Goal: Check status: Check status

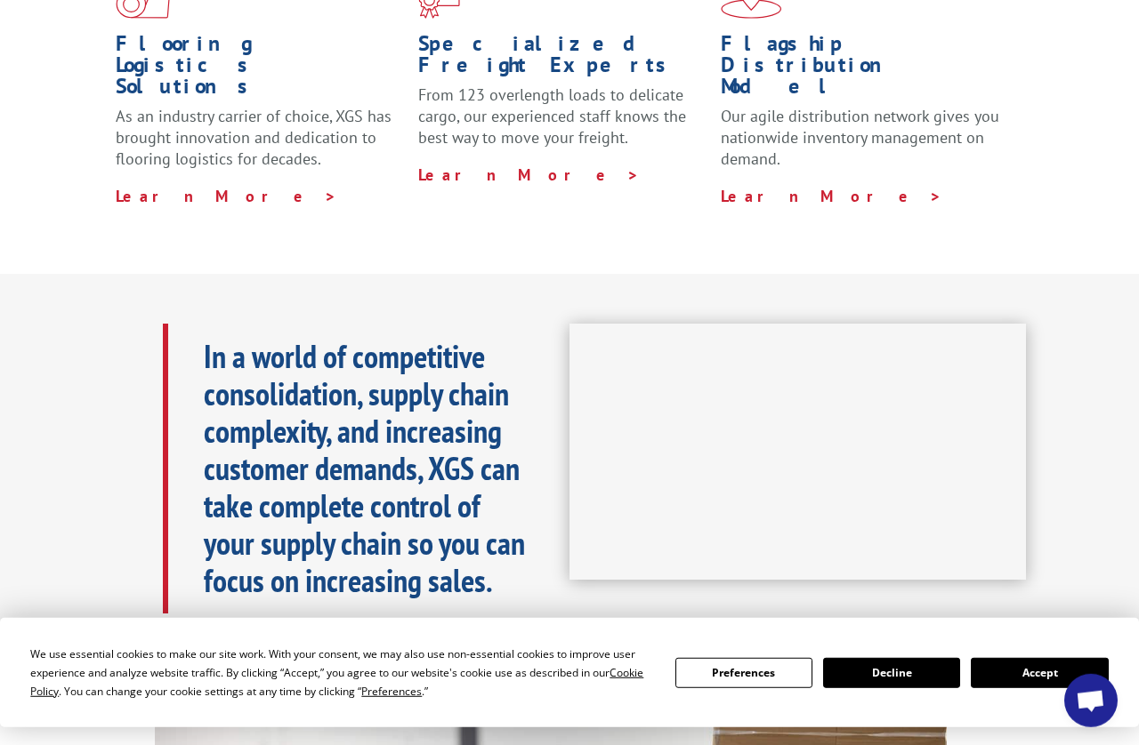
scroll to position [588, 0]
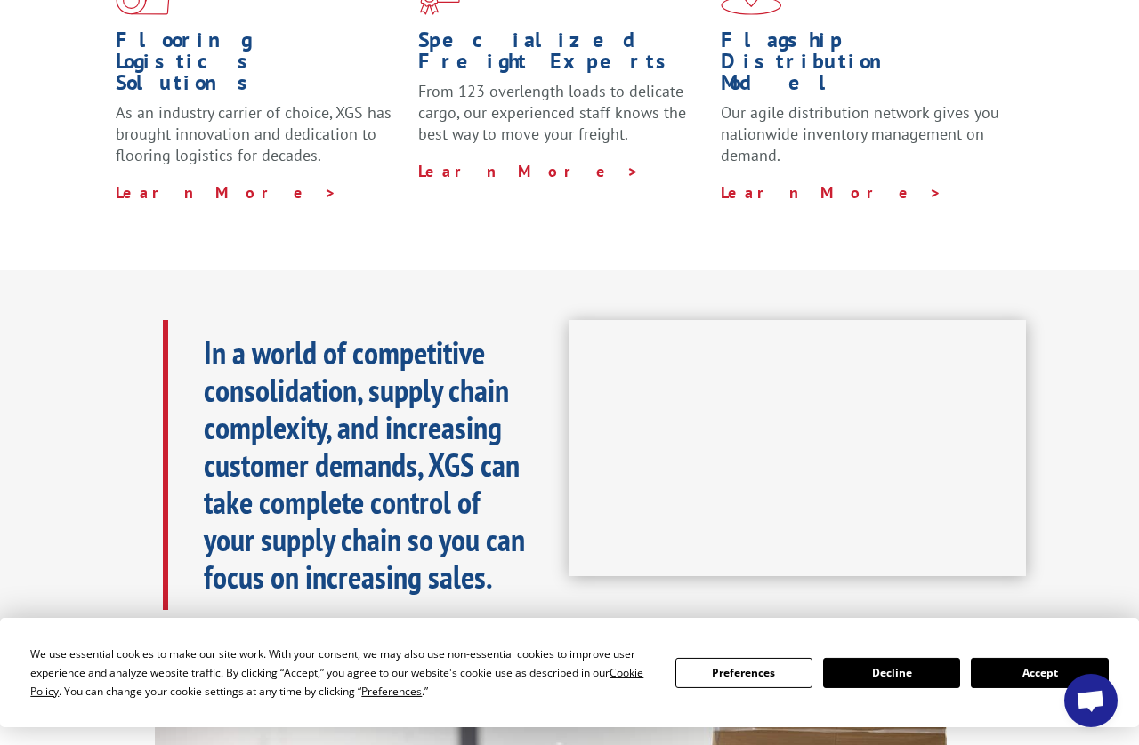
click at [960, 628] on button "Accept" at bounding box center [1038, 673] width 137 height 30
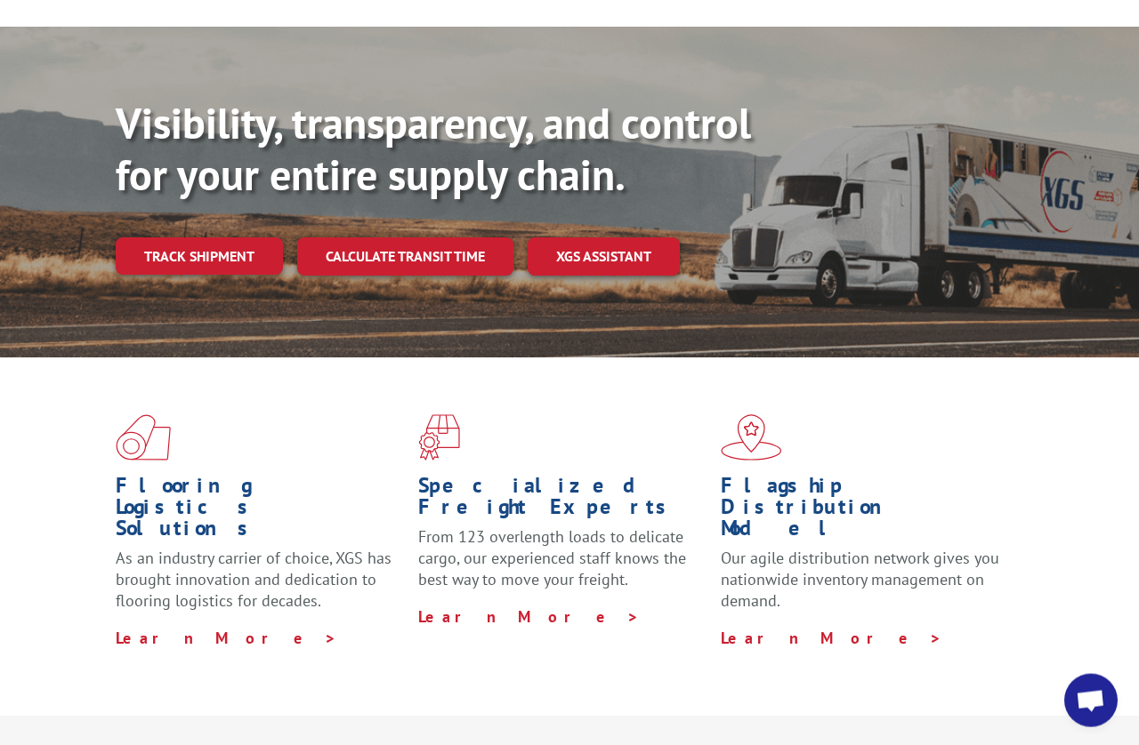
scroll to position [143, 0]
click at [219, 237] on link "Track shipment" at bounding box center [199, 255] width 167 height 37
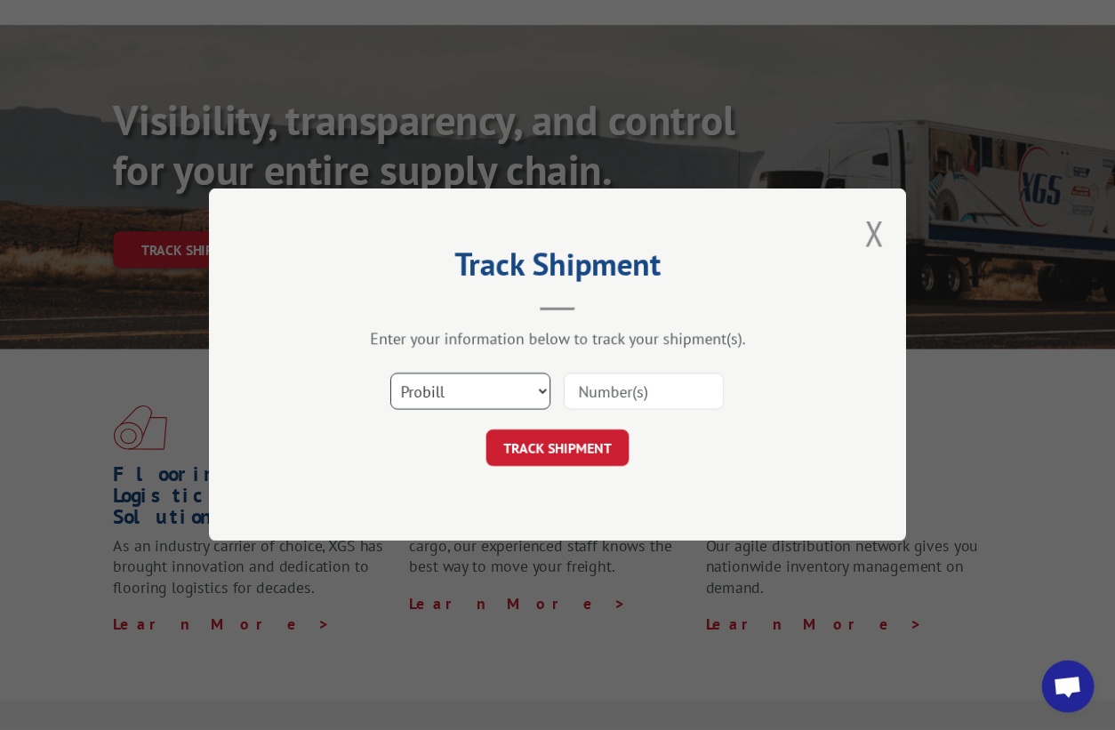
scroll to position [0, 0]
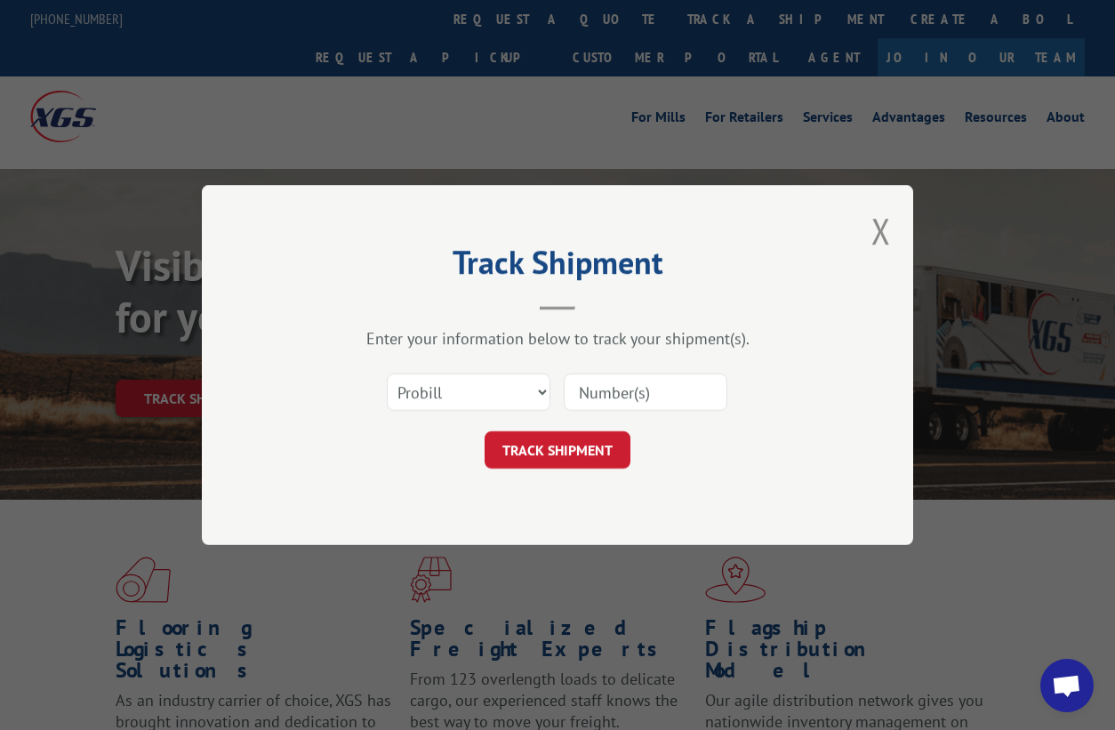
click at [695, 380] on input at bounding box center [646, 392] width 164 height 37
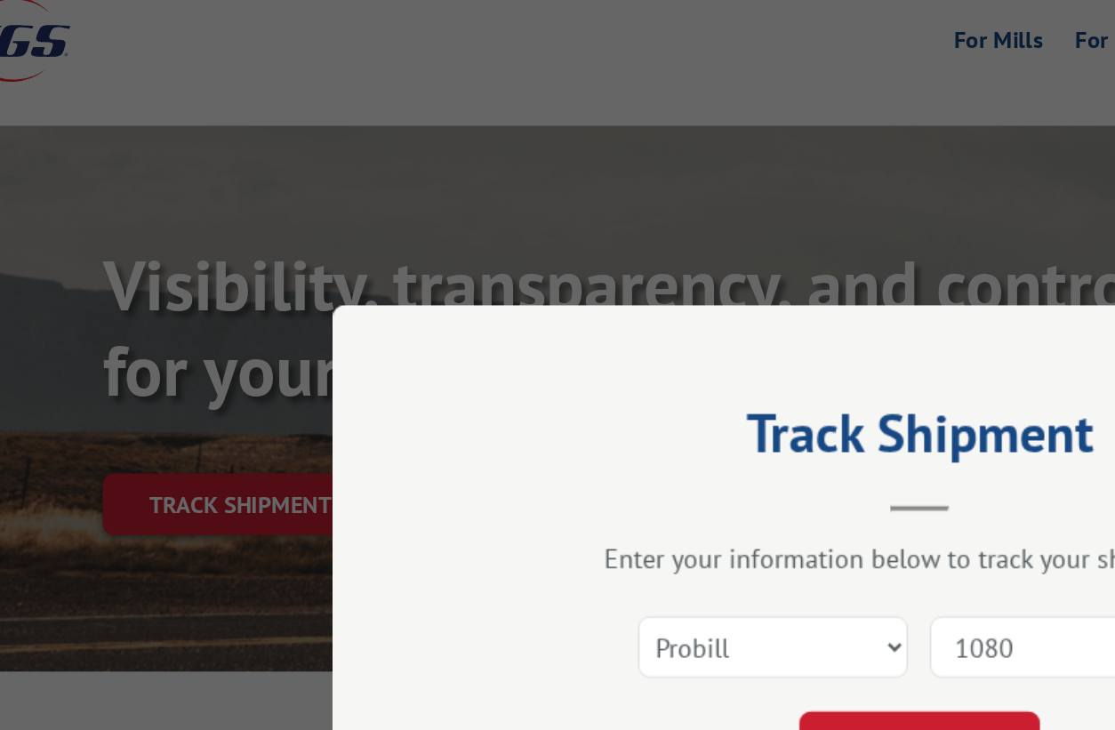
scroll to position [93, 53]
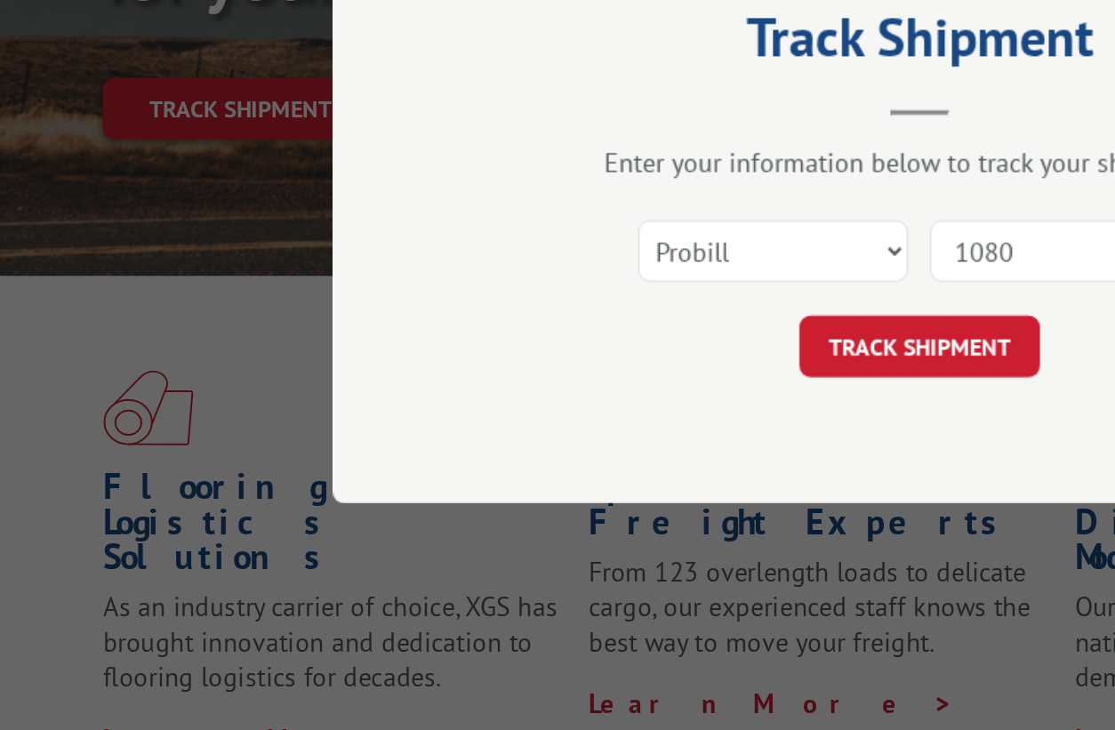
click at [593, 374] on input "1080" at bounding box center [646, 392] width 164 height 37
type input "17808803"
click at [580, 431] on button "TRACK SHIPMENT" at bounding box center [558, 449] width 146 height 37
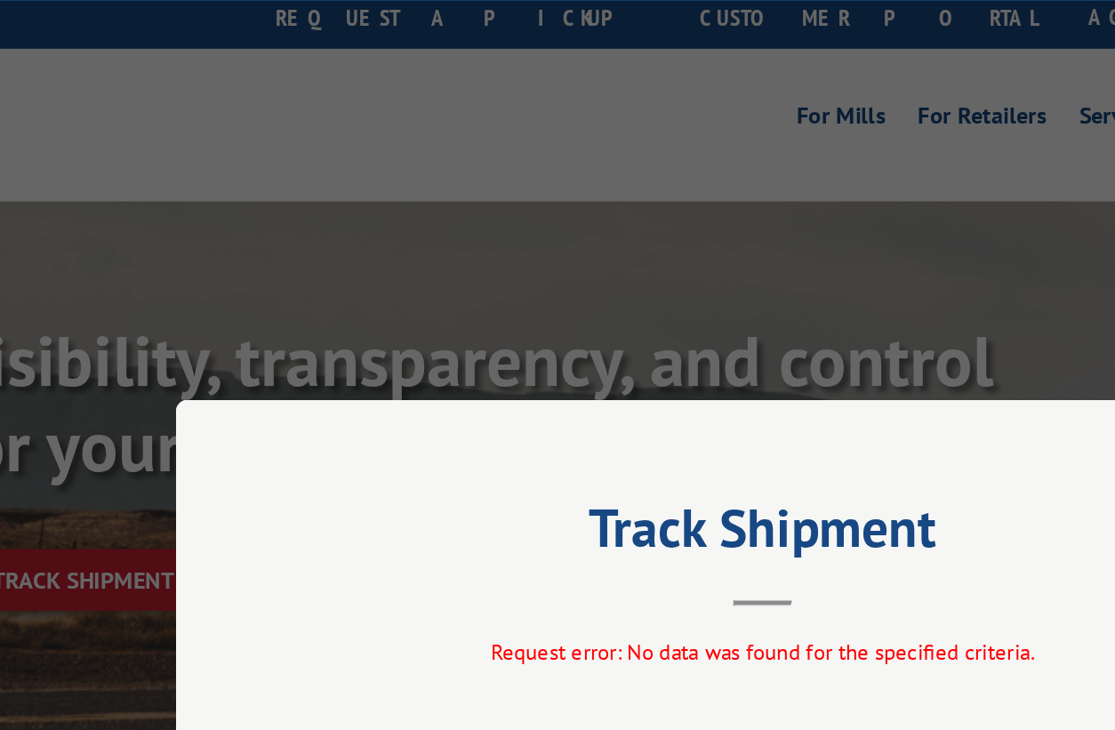
scroll to position [45, 53]
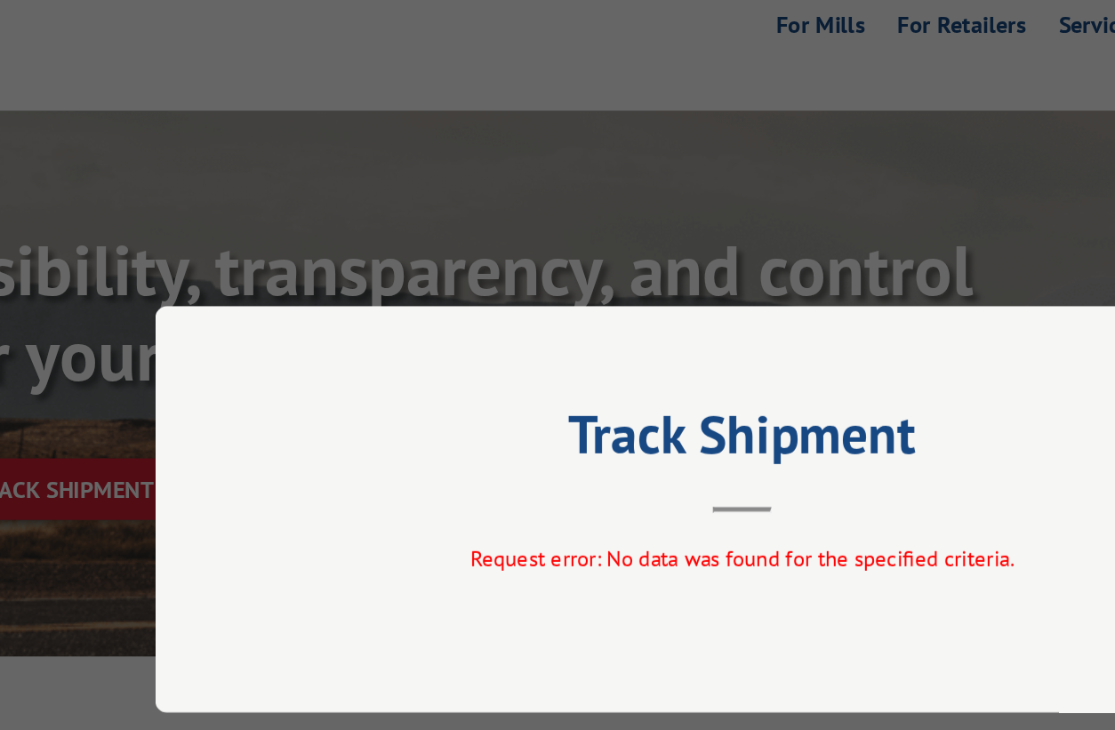
click at [627, 131] on div "Track Shipment Request error: No data was found for the specified criteria." at bounding box center [557, 365] width 1115 height 730
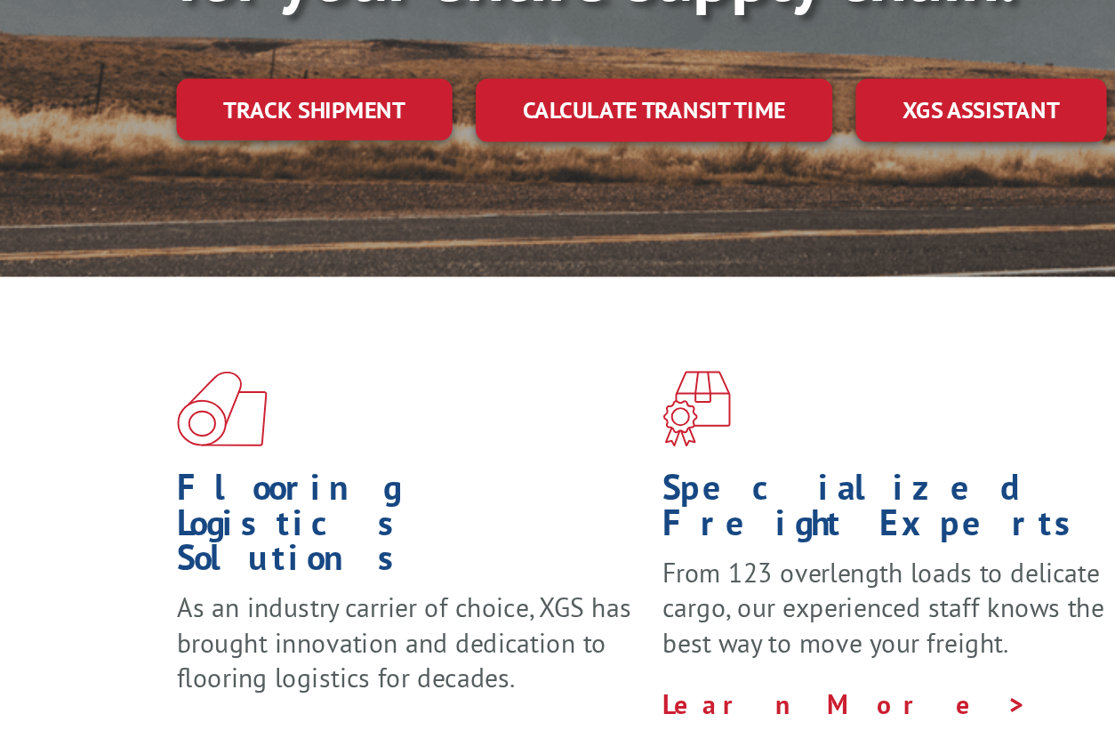
scroll to position [84, 0]
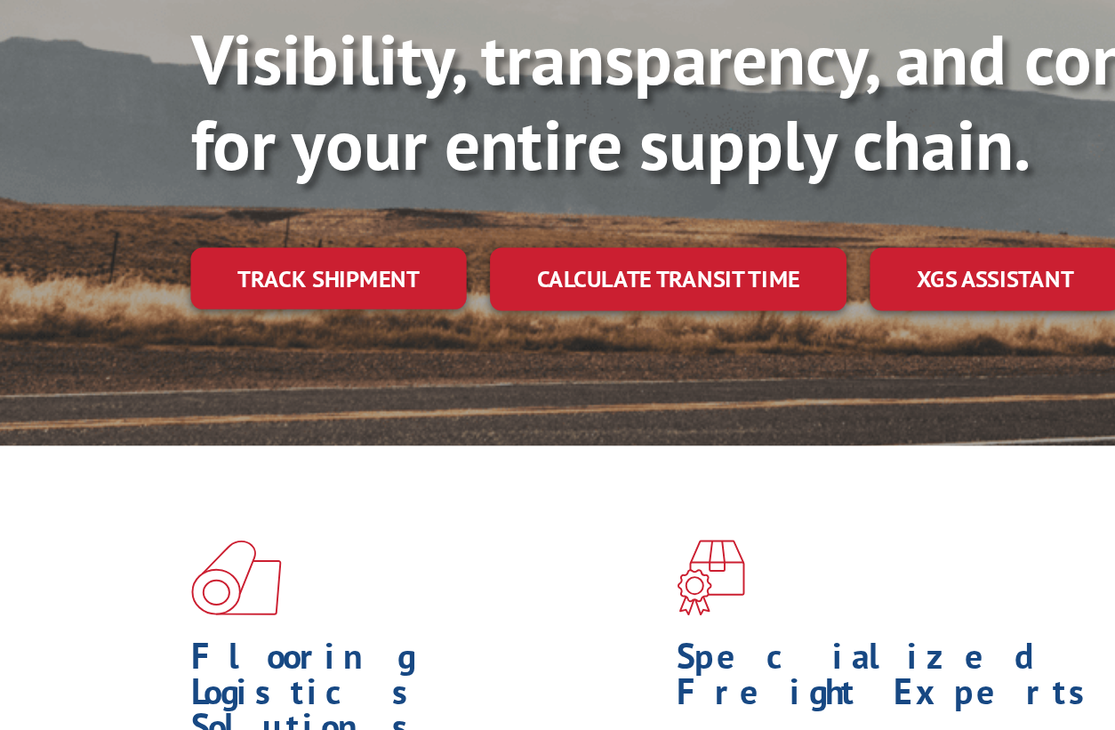
click at [235, 295] on link "Track shipment" at bounding box center [199, 313] width 167 height 37
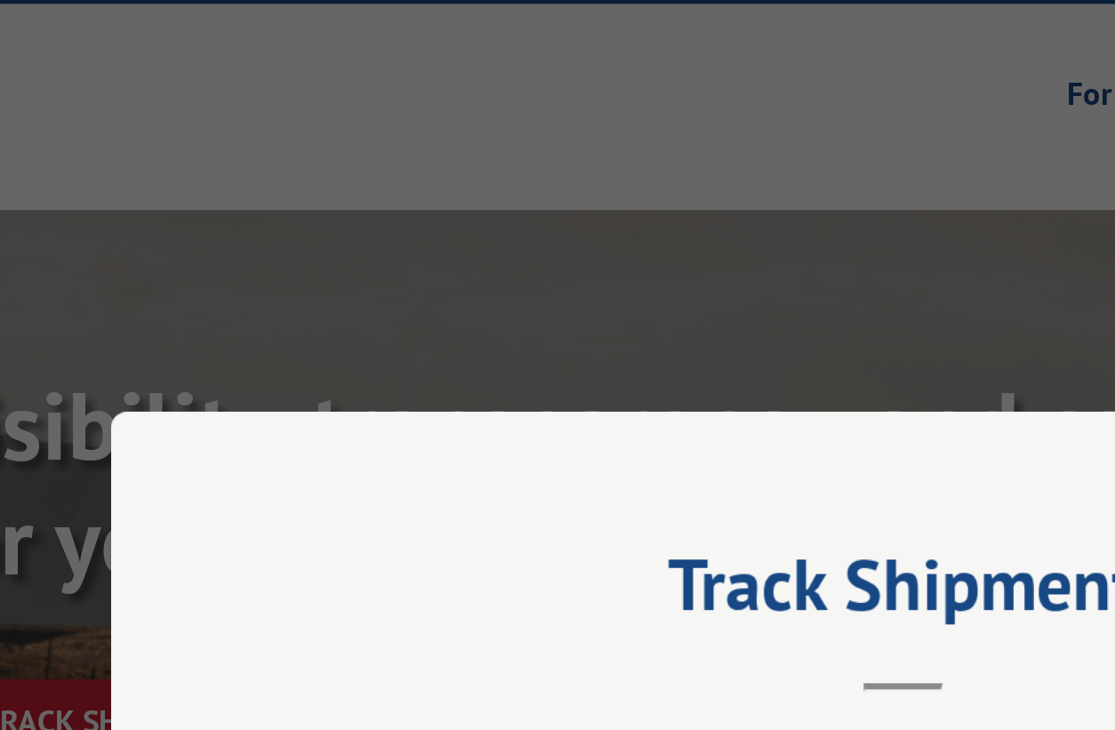
scroll to position [75, 0]
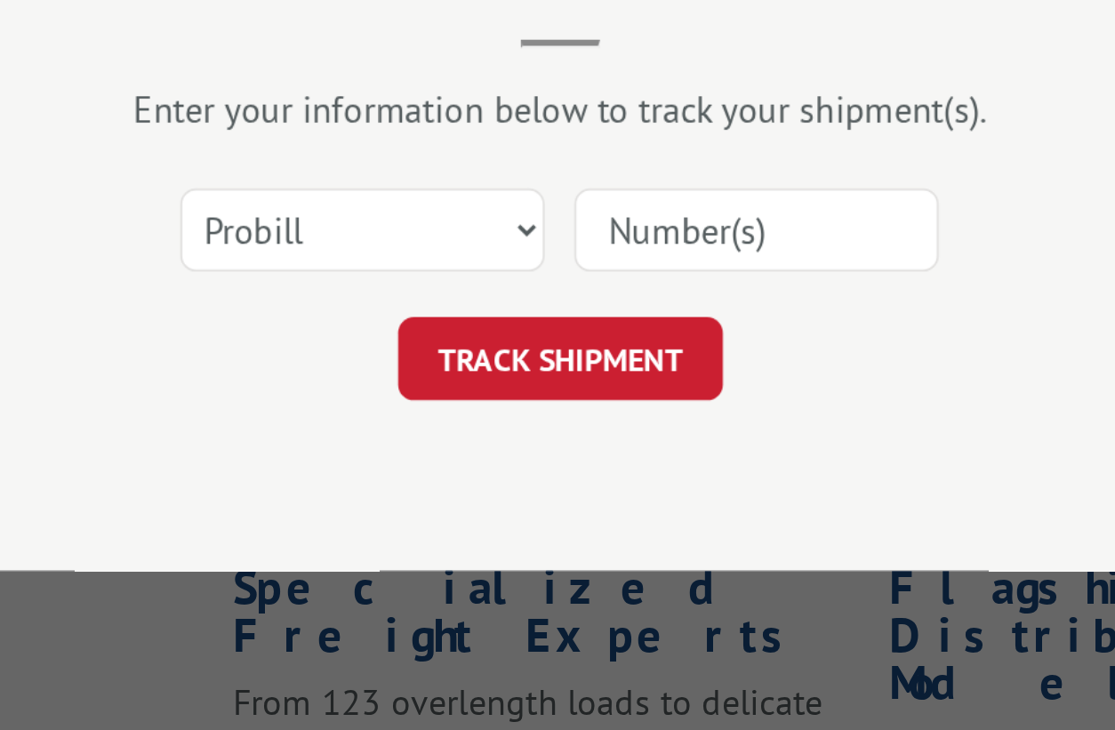
click at [564, 374] on input at bounding box center [646, 392] width 164 height 37
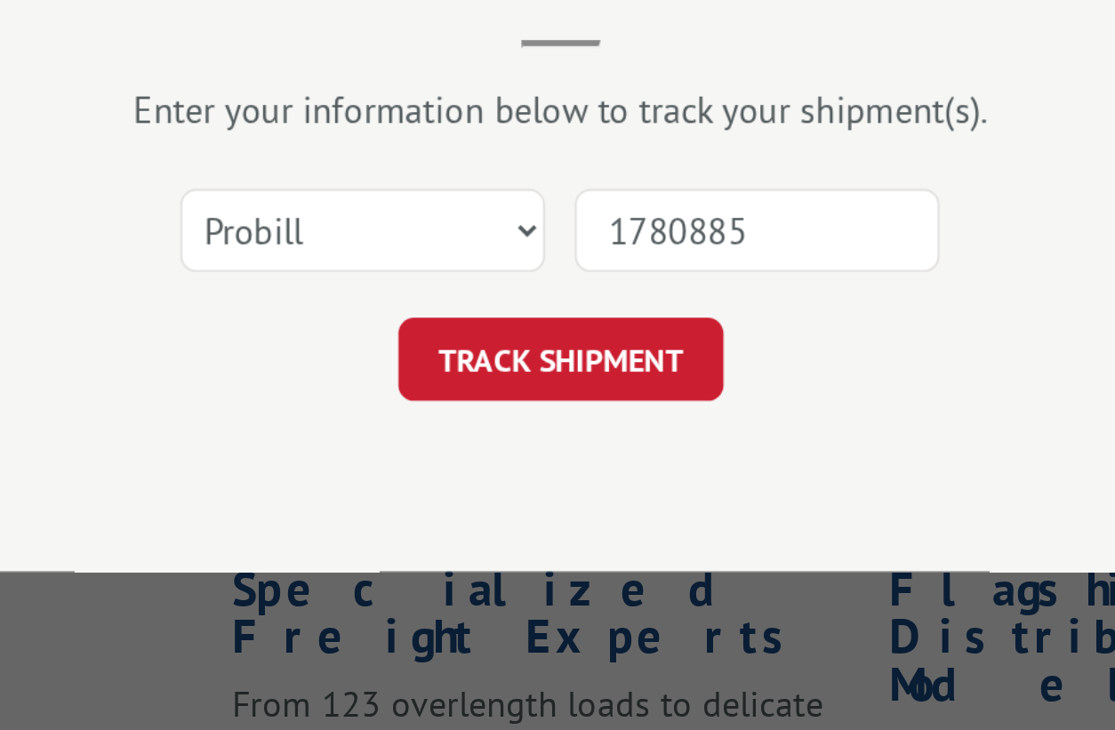
type input "17808853"
click at [485, 431] on button "TRACK SHIPMENT" at bounding box center [558, 449] width 146 height 37
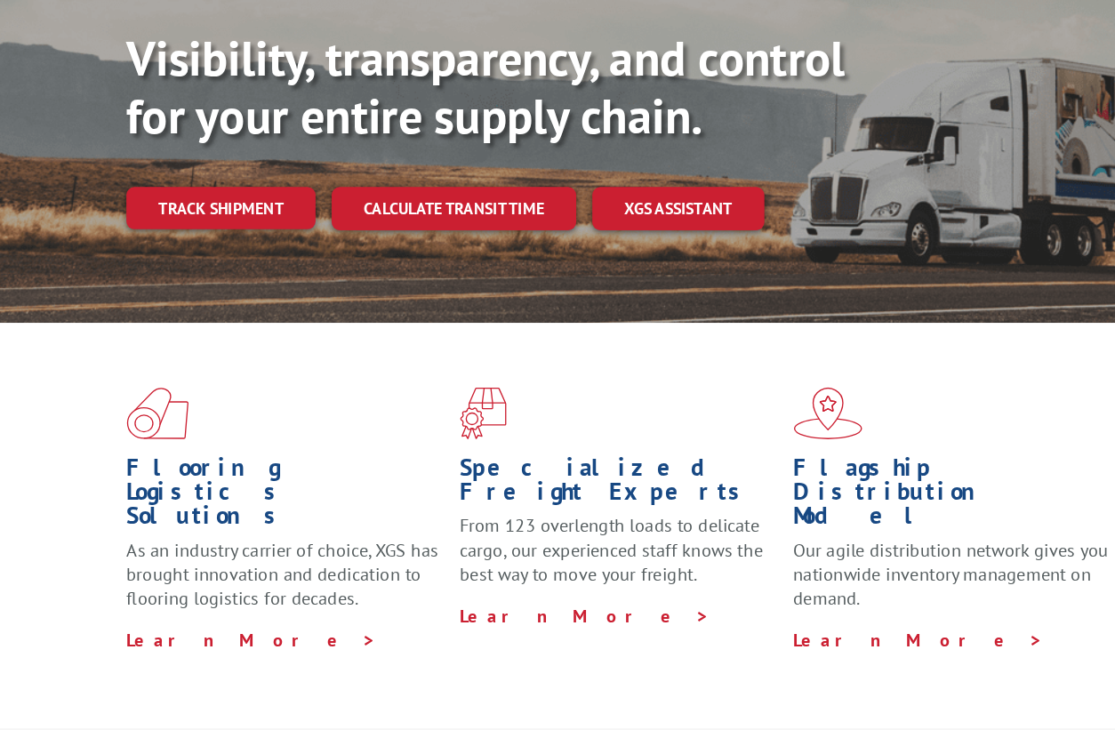
scroll to position [31, 0]
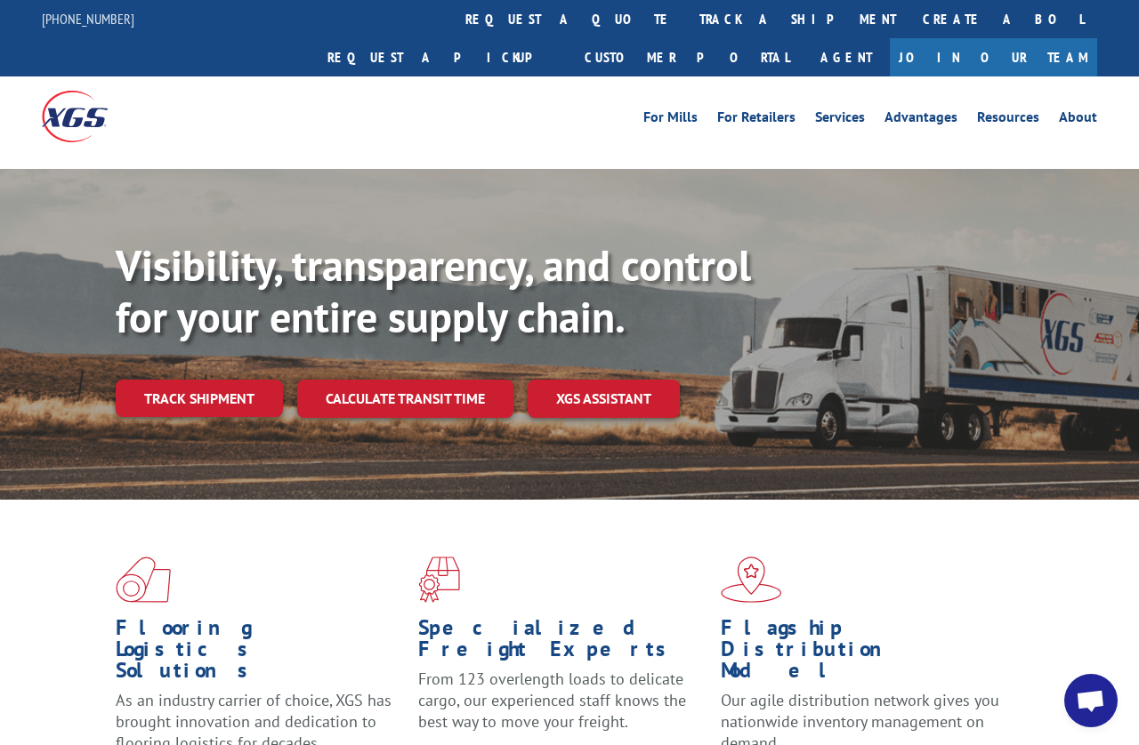
click at [686, 11] on link "track a shipment" at bounding box center [797, 19] width 223 height 38
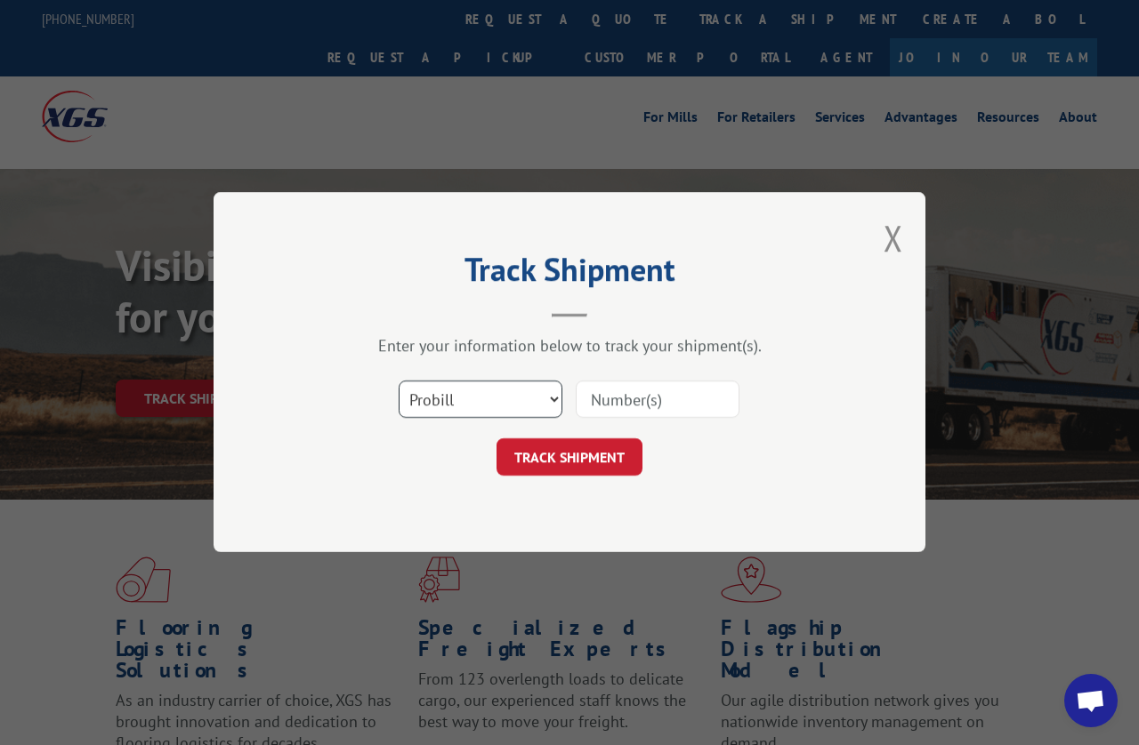
click at [537, 403] on select "Select category... Probill BOL PO" at bounding box center [480, 400] width 164 height 37
select select "po"
click at [685, 395] on input at bounding box center [657, 400] width 164 height 37
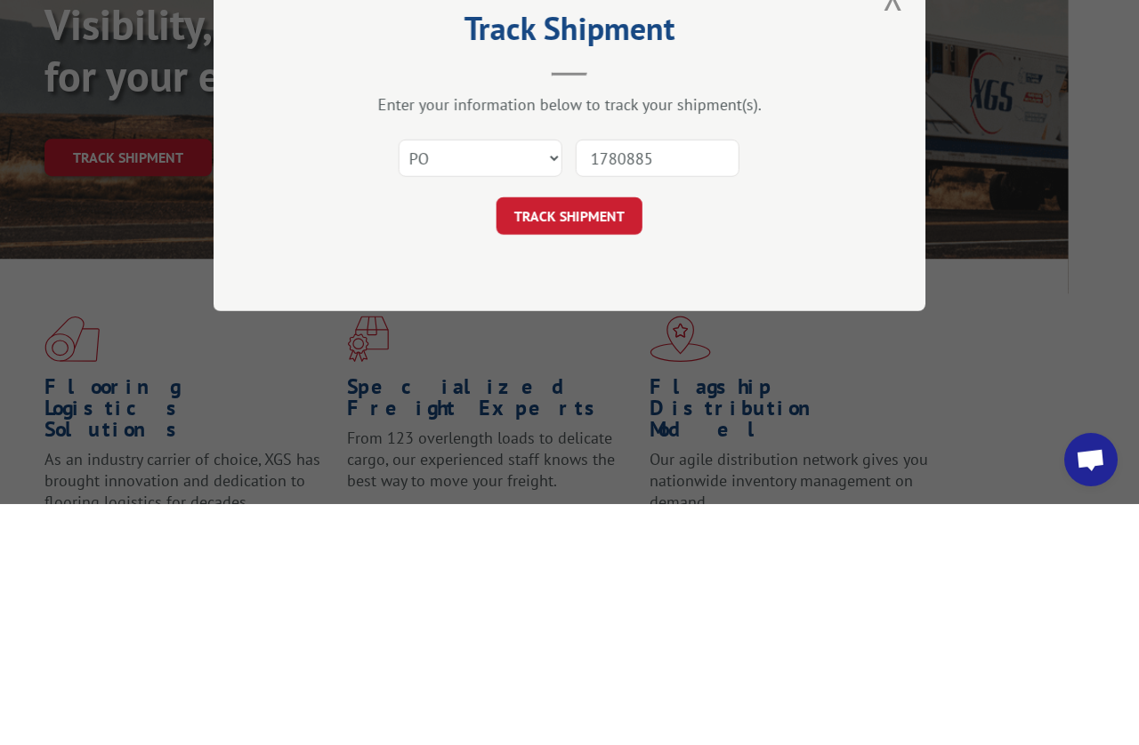
type input "17808853"
click at [583, 439] on button "TRACK SHIPMENT" at bounding box center [569, 457] width 146 height 37
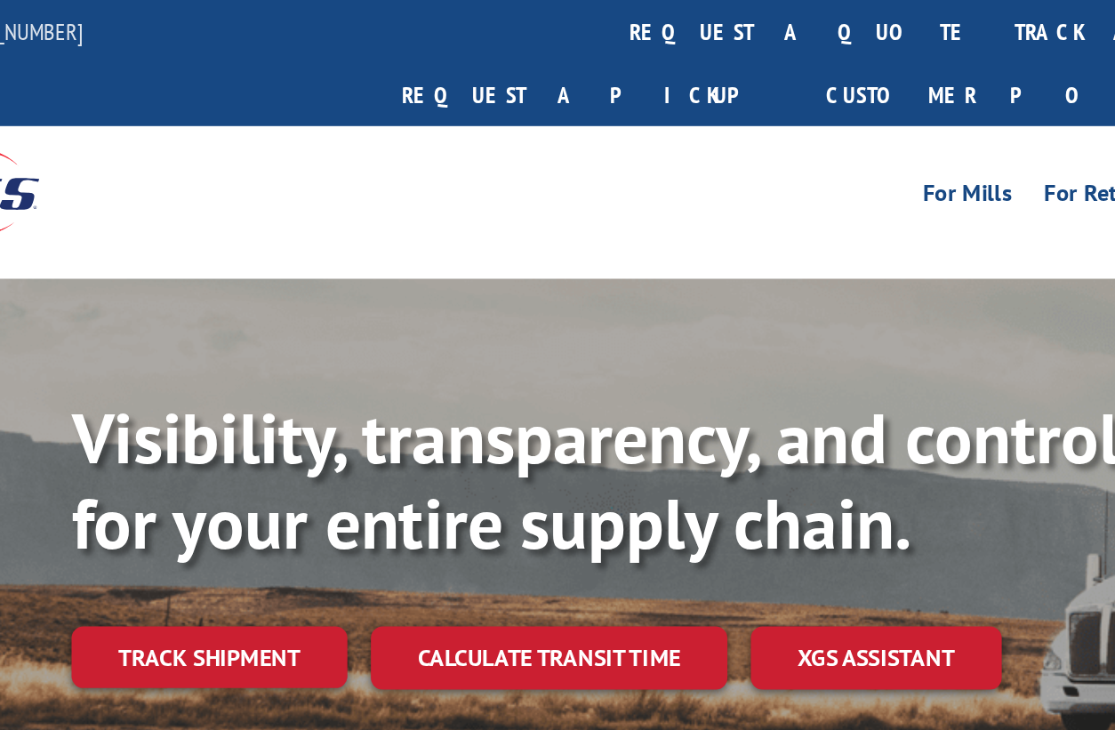
click at [169, 380] on link "Track shipment" at bounding box center [128, 398] width 167 height 37
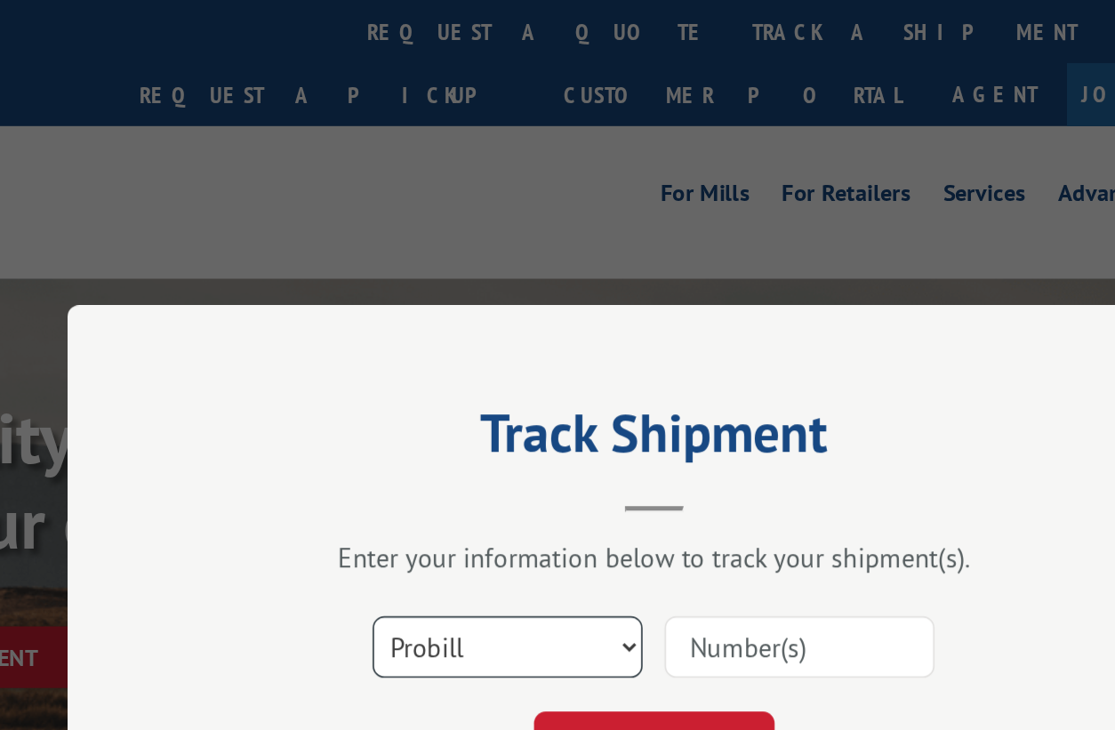
click at [387, 388] on select "Select category... Probill BOL PO" at bounding box center [469, 392] width 164 height 37
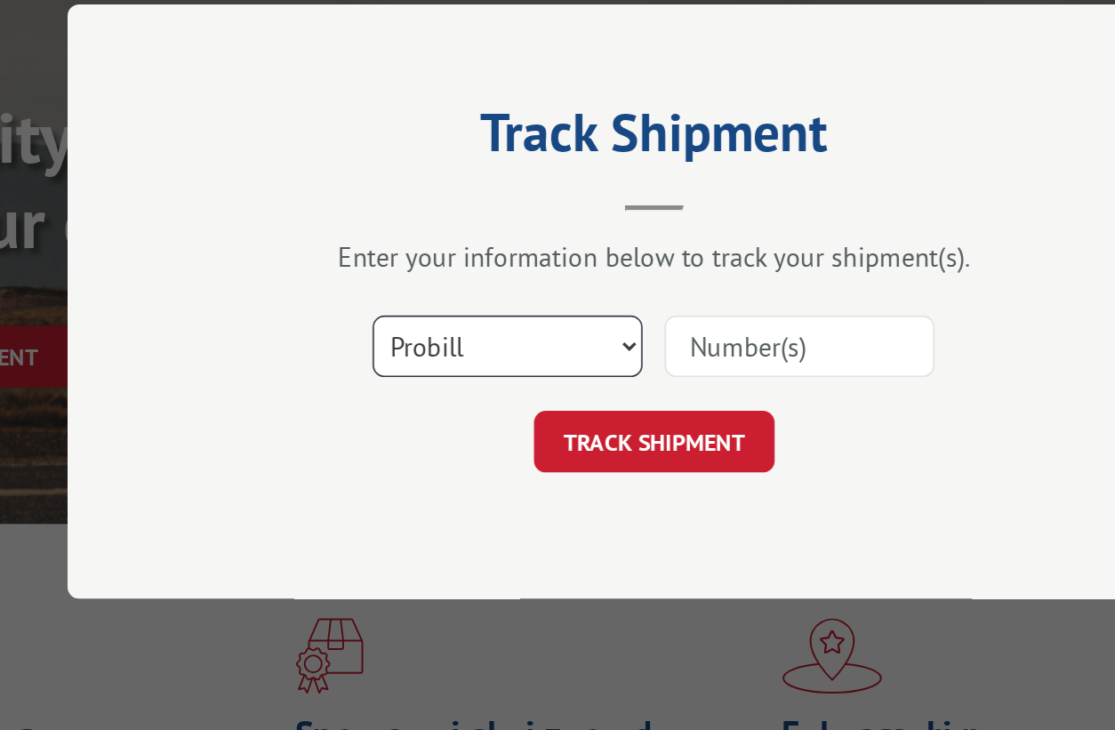
click at [387, 374] on select "Select category... Probill BOL PO" at bounding box center [469, 392] width 164 height 37
select select "po"
click at [564, 374] on input at bounding box center [646, 392] width 164 height 37
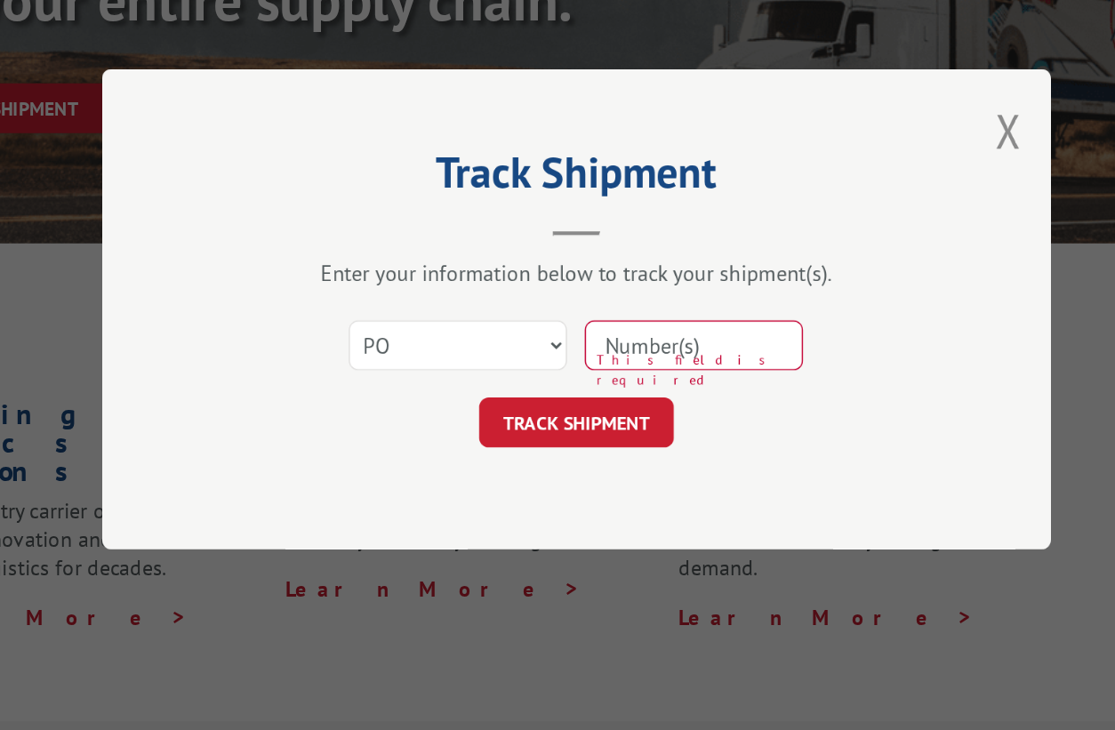
scroll to position [192, 70]
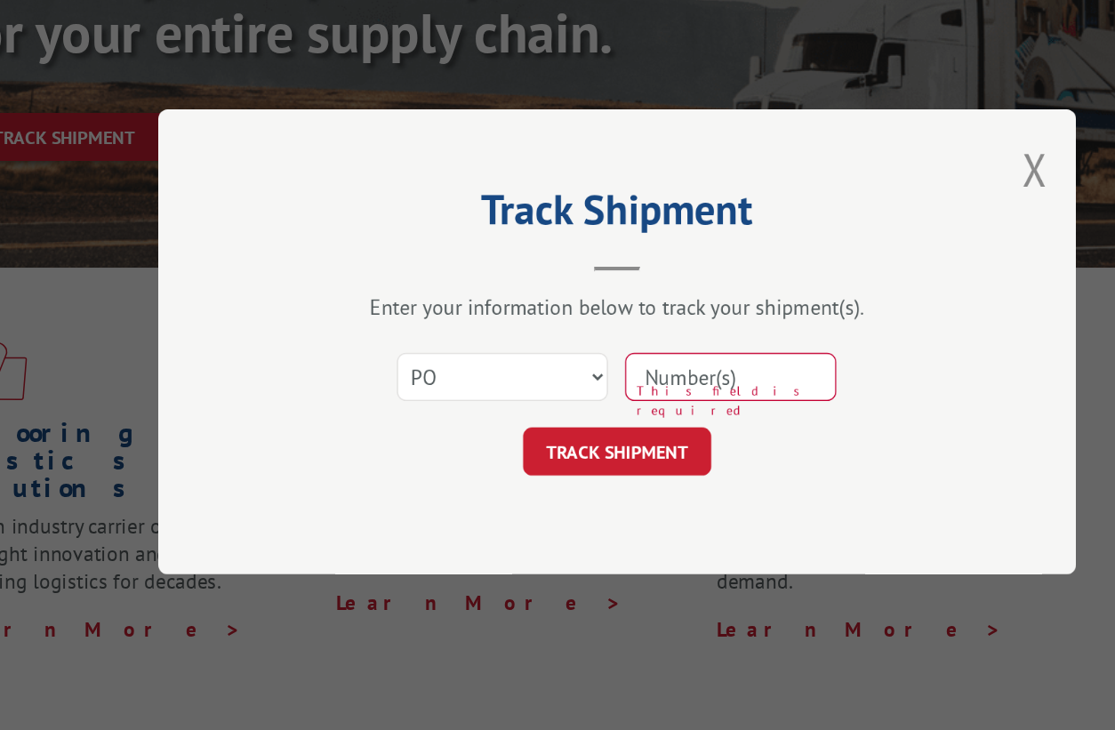
click at [564, 374] on input at bounding box center [646, 392] width 164 height 37
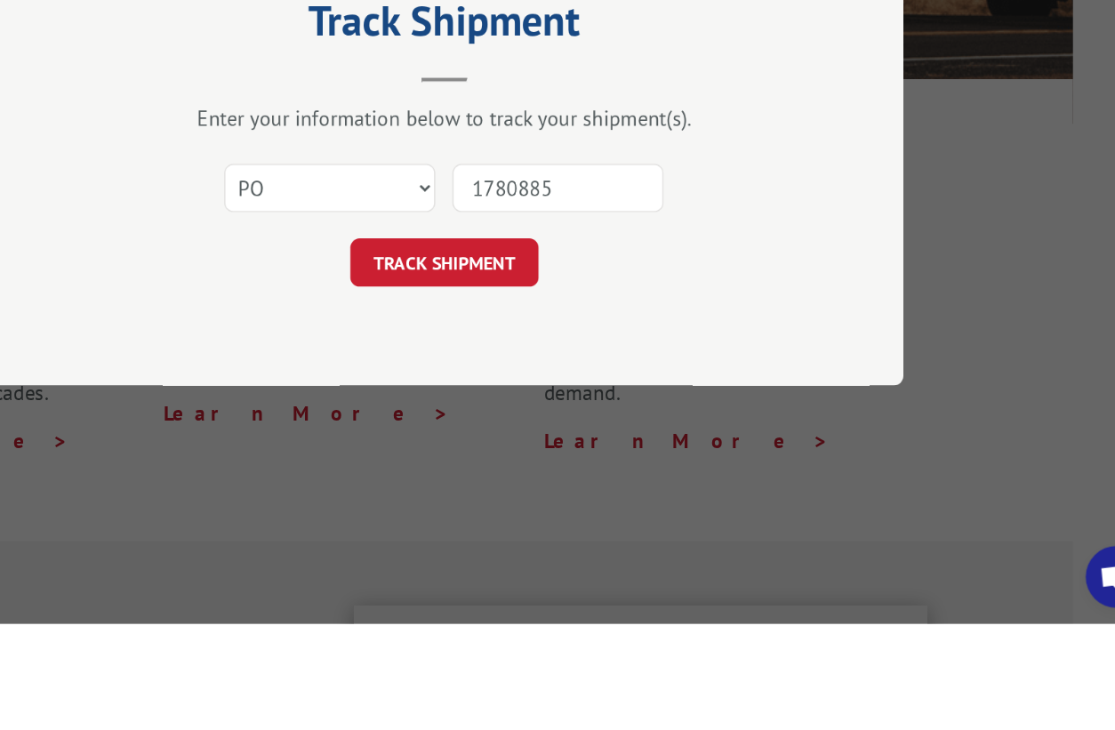
type input "17808853"
click at [485, 431] on button "TRACK SHIPMENT" at bounding box center [558, 449] width 146 height 37
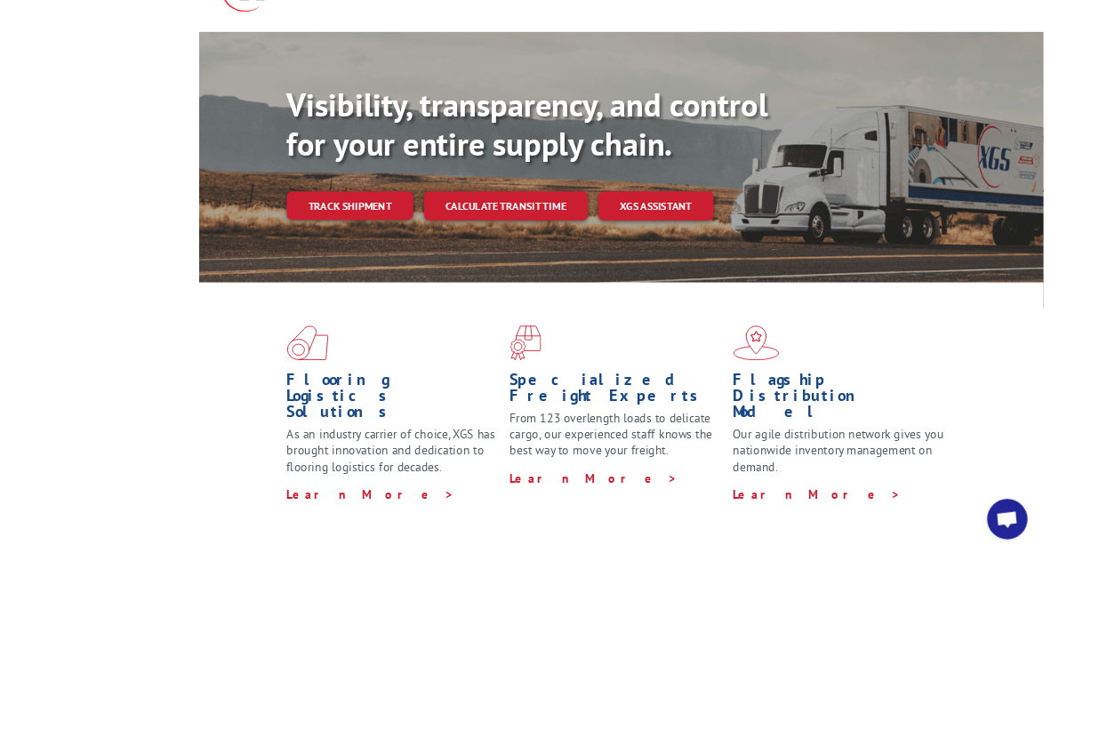
scroll to position [301, 0]
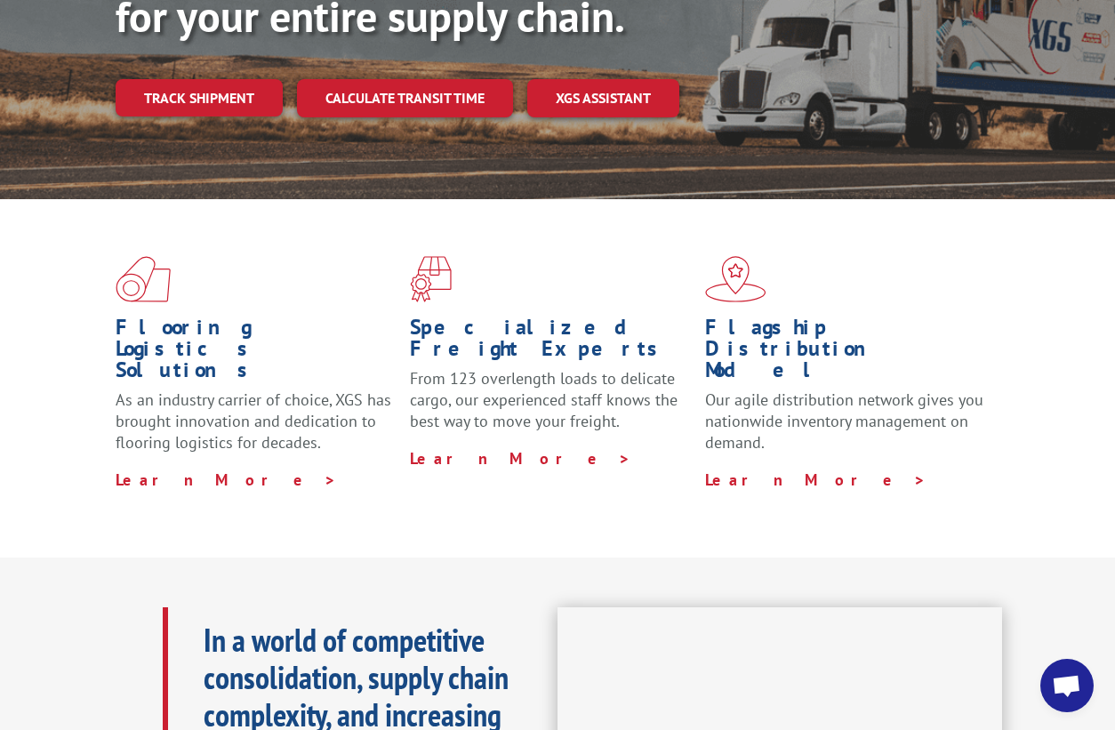
click at [604, 79] on link "XGS ASSISTANT" at bounding box center [603, 98] width 152 height 38
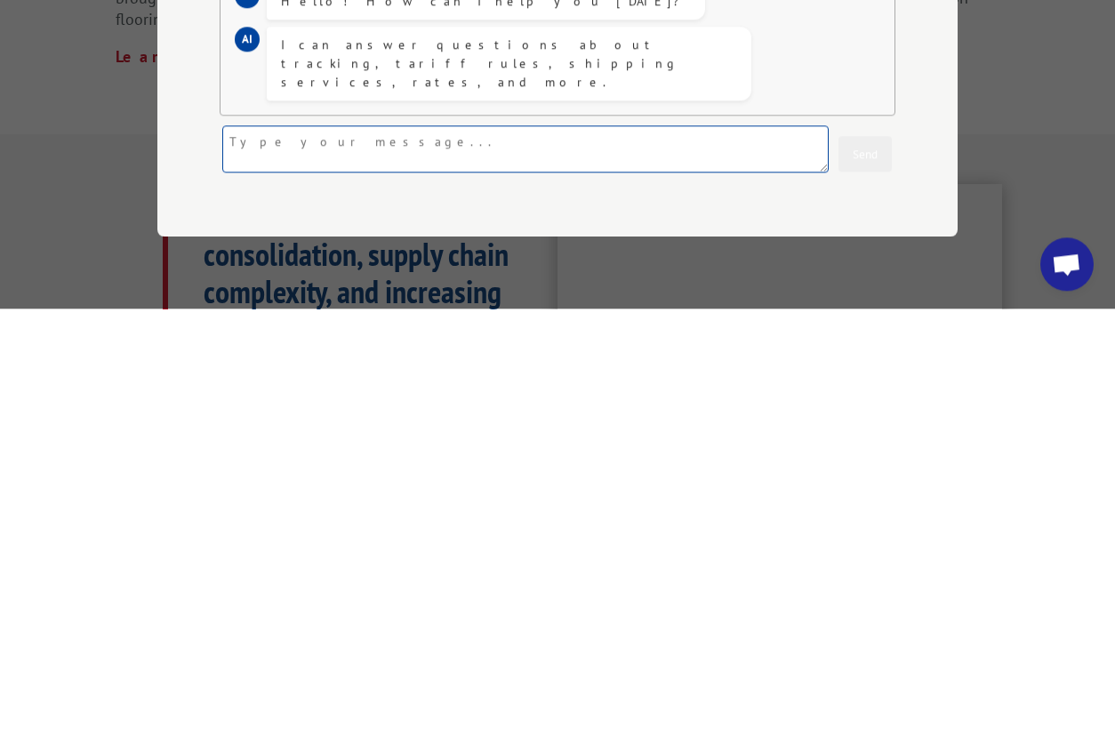
scroll to position [329, 0]
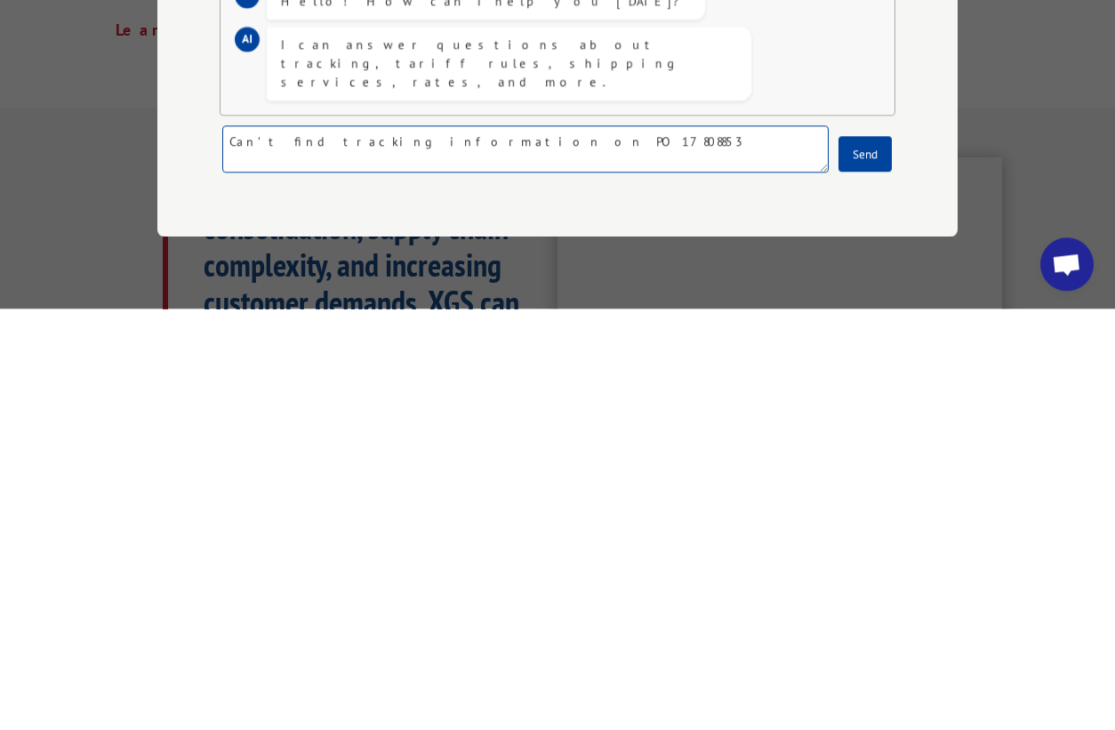
type textarea "Can’t find tracking information on PO 17808853"
click at [867, 557] on button "Send" at bounding box center [865, 575] width 53 height 36
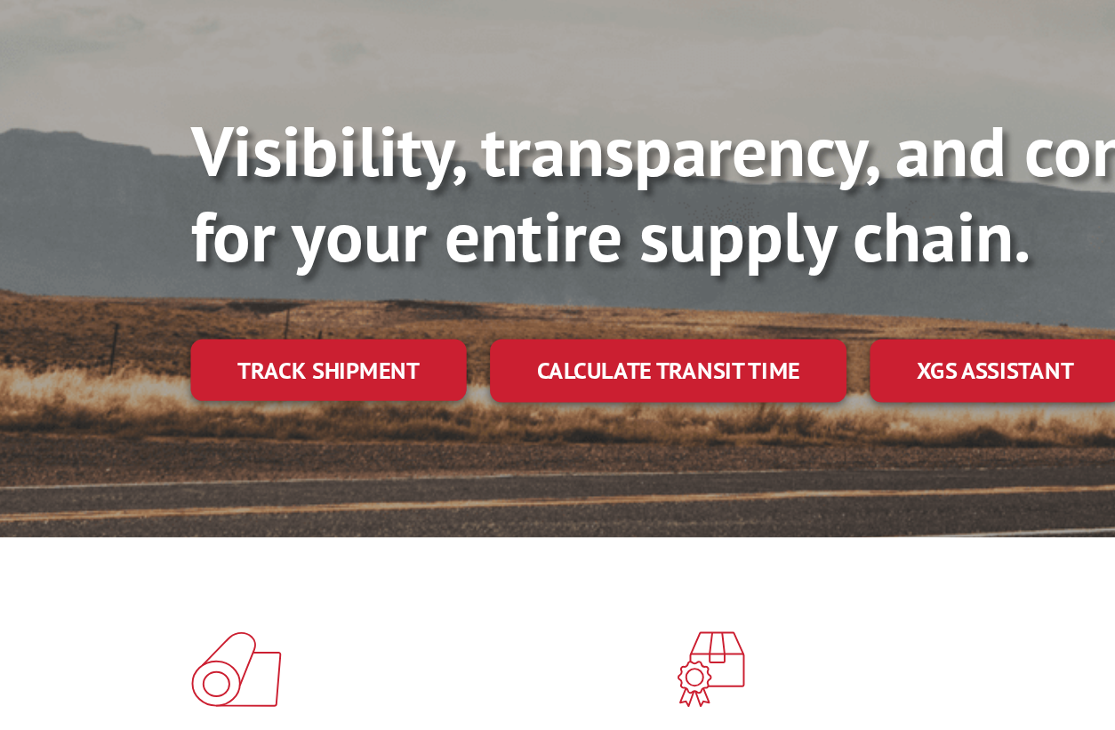
scroll to position [129, 0]
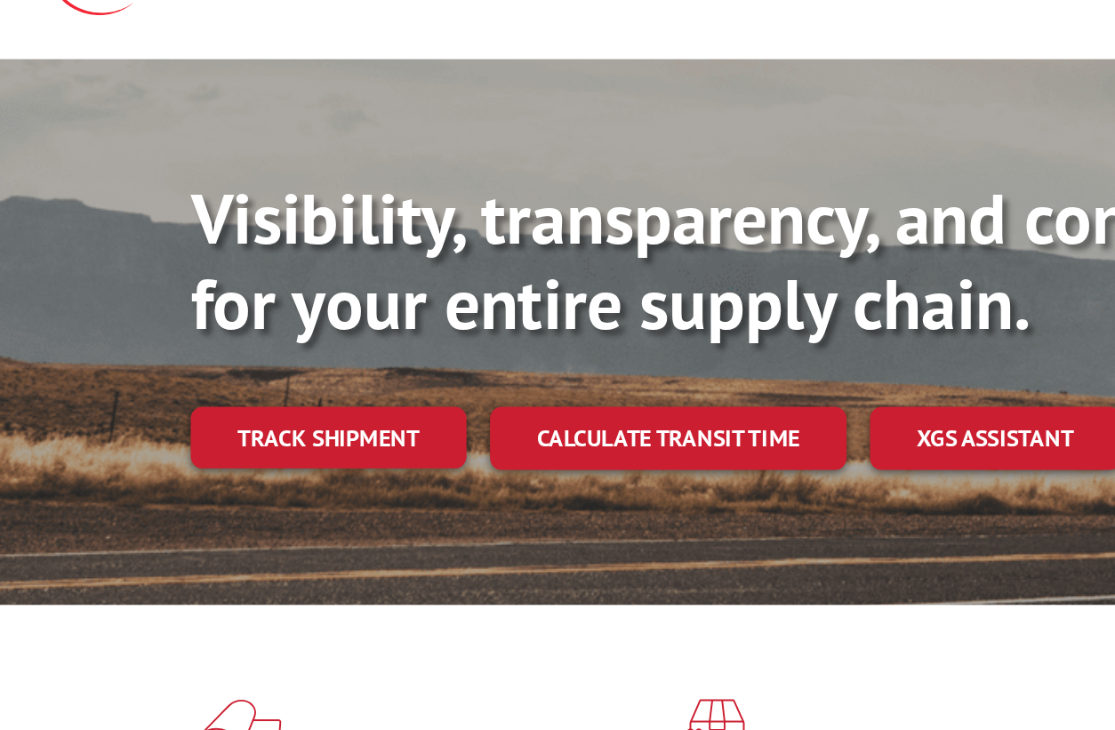
click at [590, 251] on link "XGS ASSISTANT" at bounding box center [603, 270] width 152 height 38
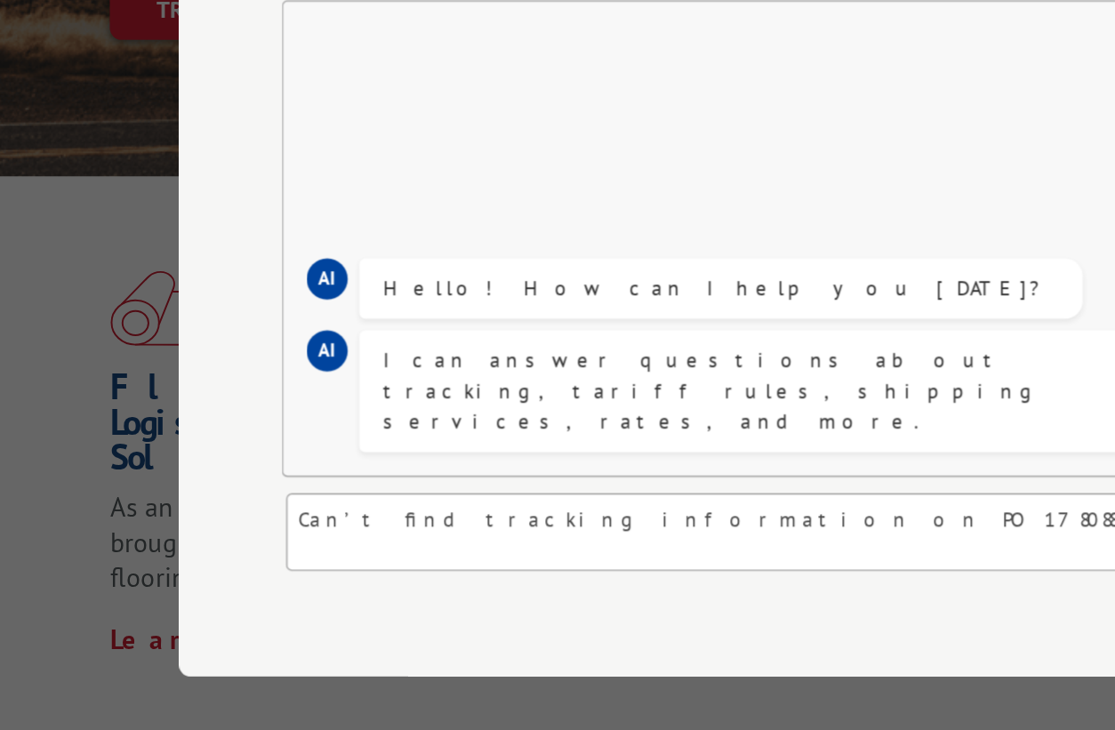
scroll to position [145, 0]
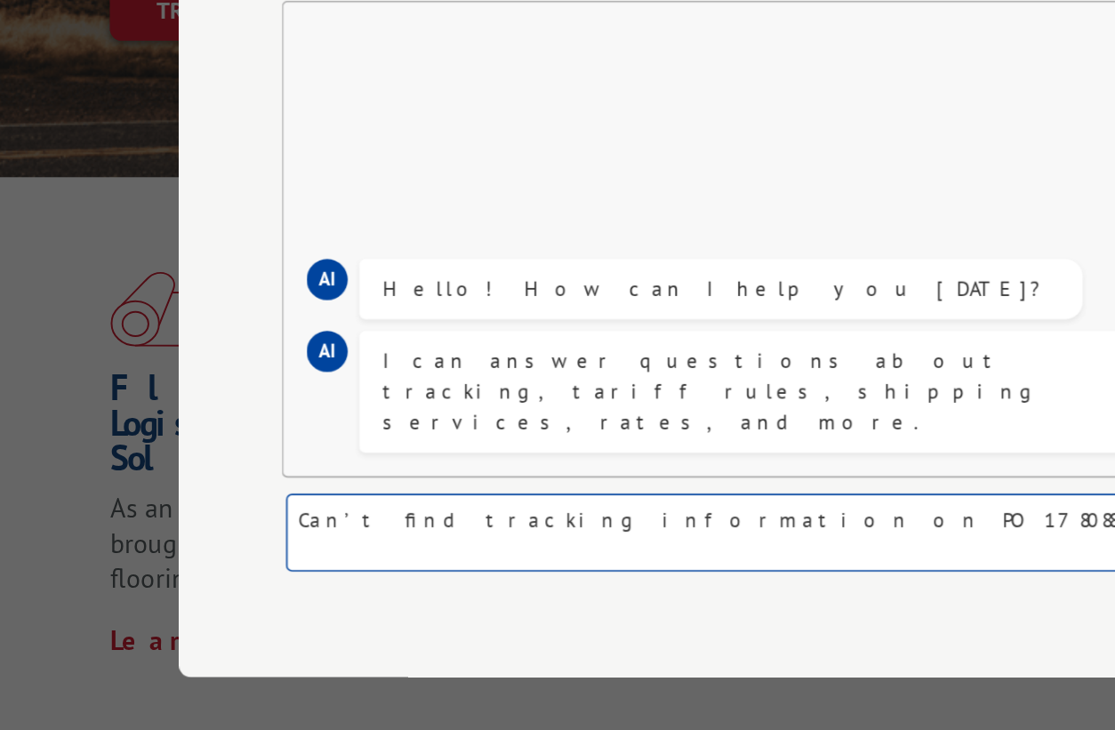
click at [399, 546] on textarea "Can’t find tracking information on PO 17808853" at bounding box center [525, 569] width 607 height 47
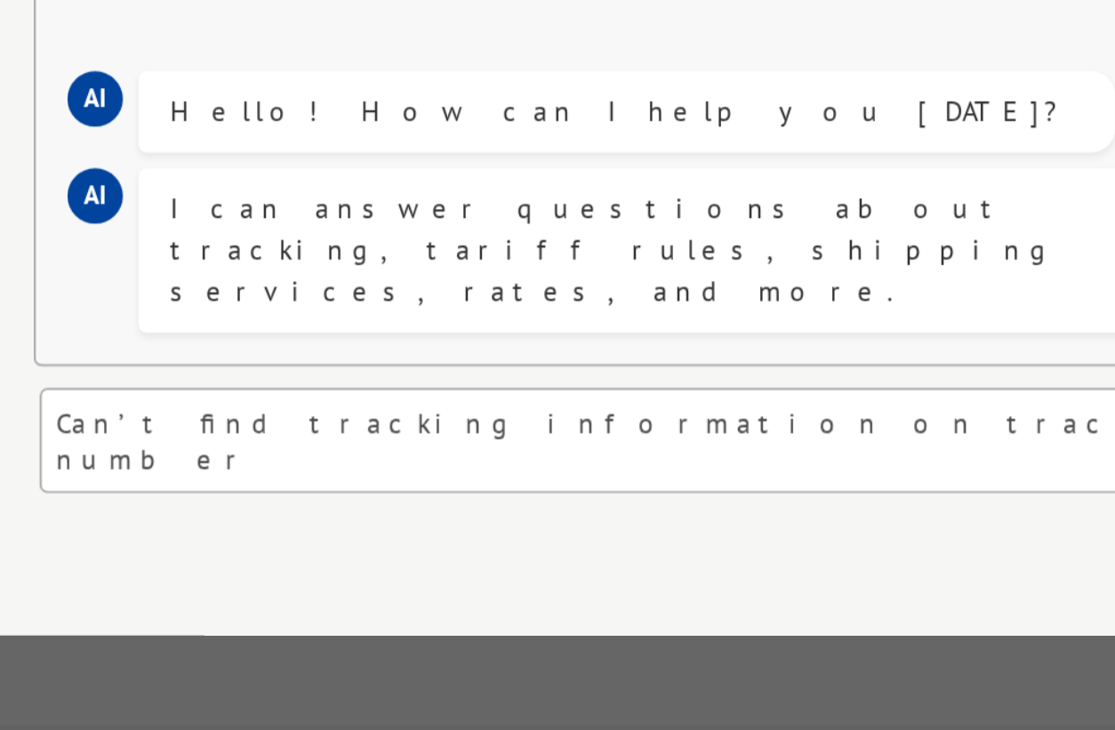
scroll to position [170, 0]
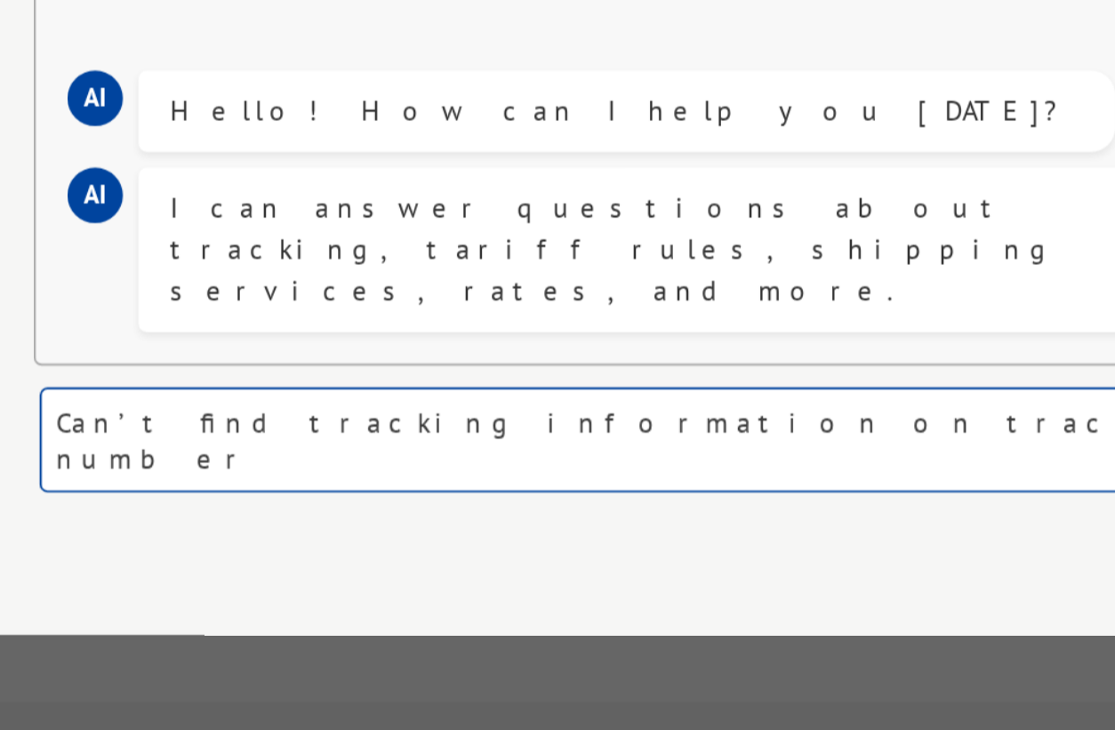
click at [339, 546] on textarea "Can’t find tracking information on tracking number" at bounding box center [525, 569] width 607 height 47
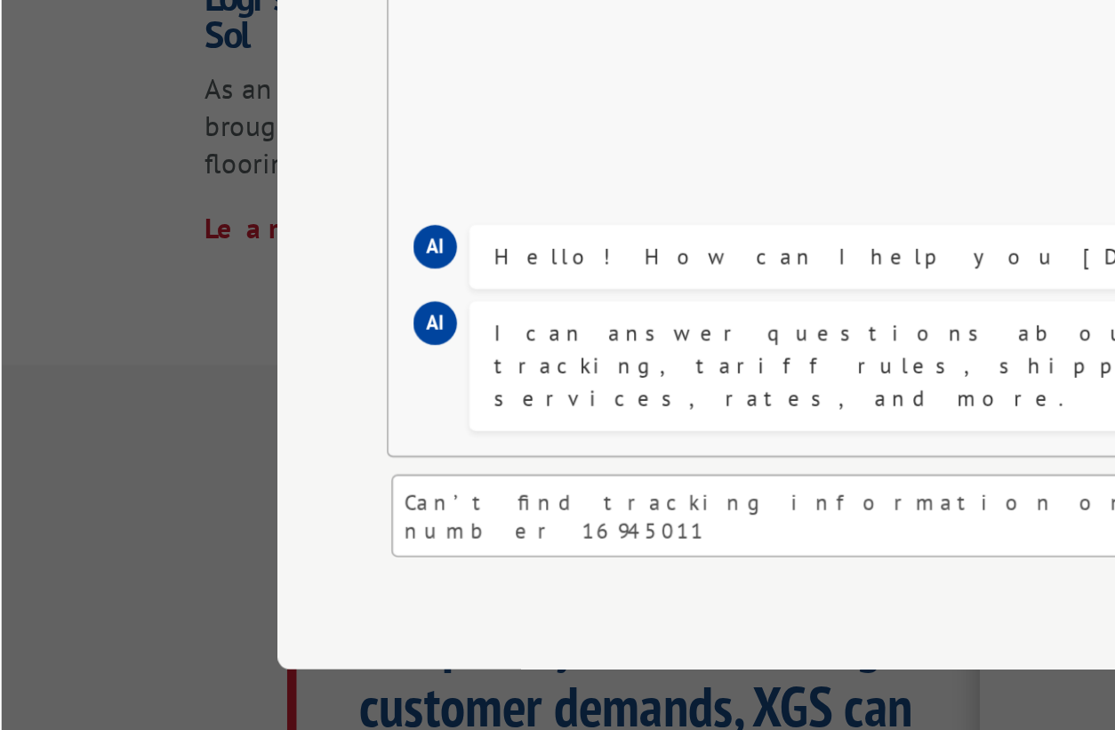
scroll to position [379, 0]
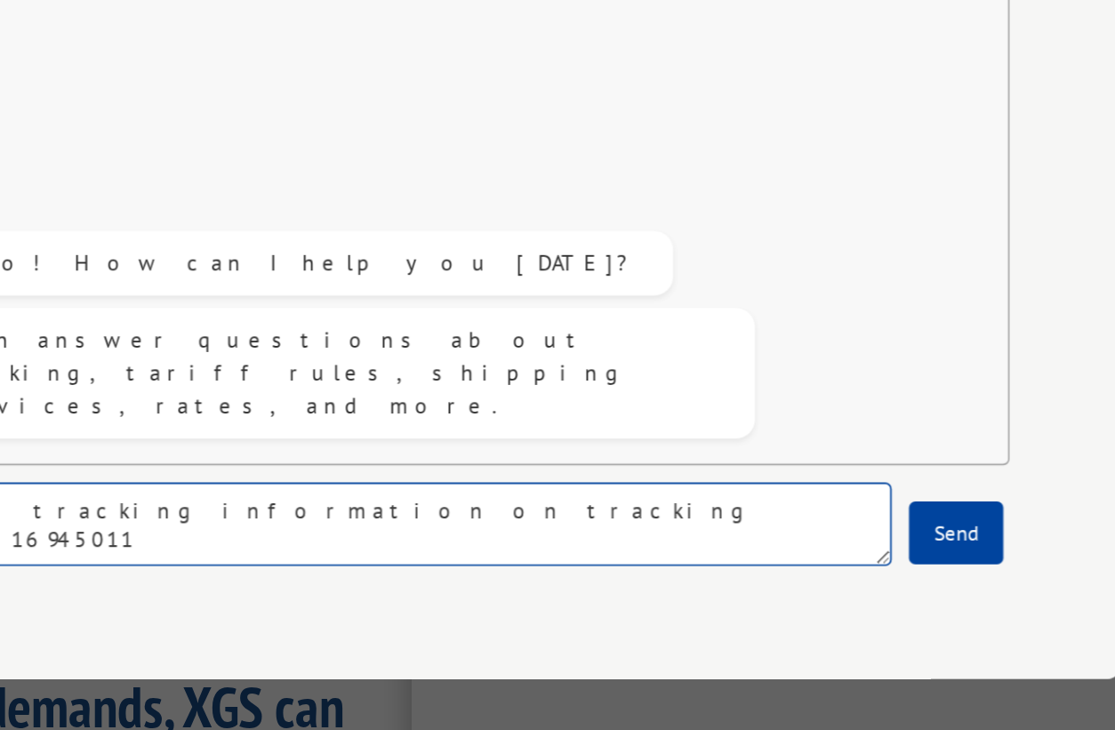
type textarea "Can’t find tracking information on tracking number 16945011"
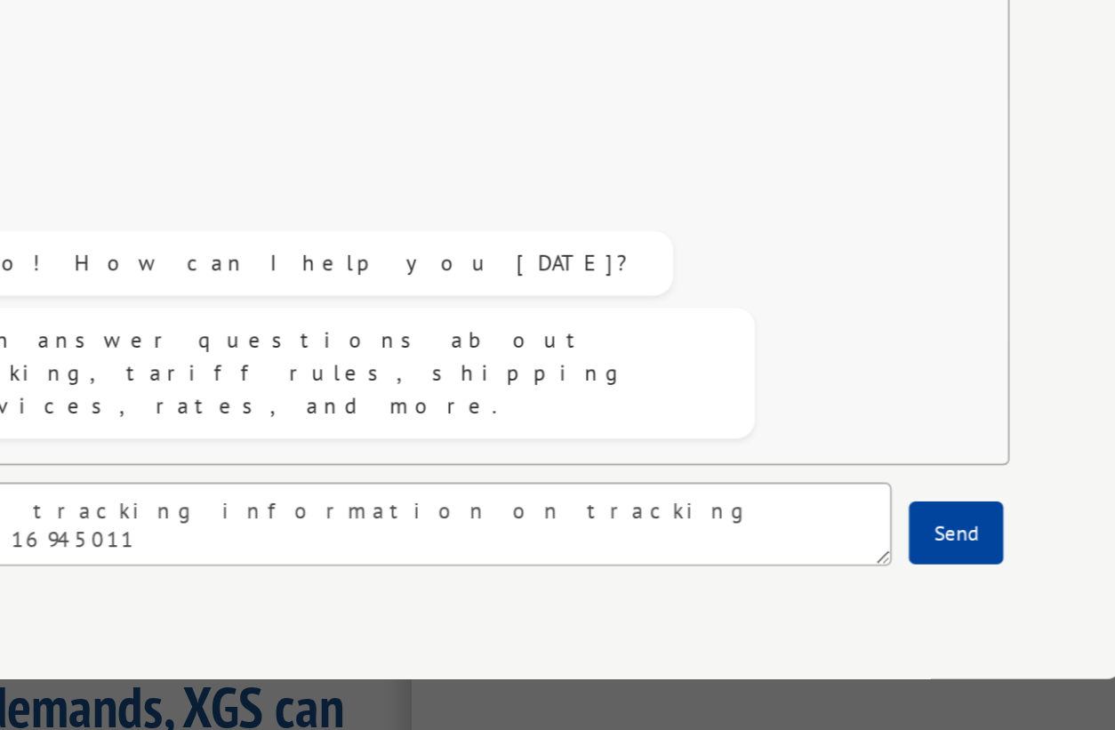
click at [839, 557] on button "Send" at bounding box center [865, 575] width 53 height 36
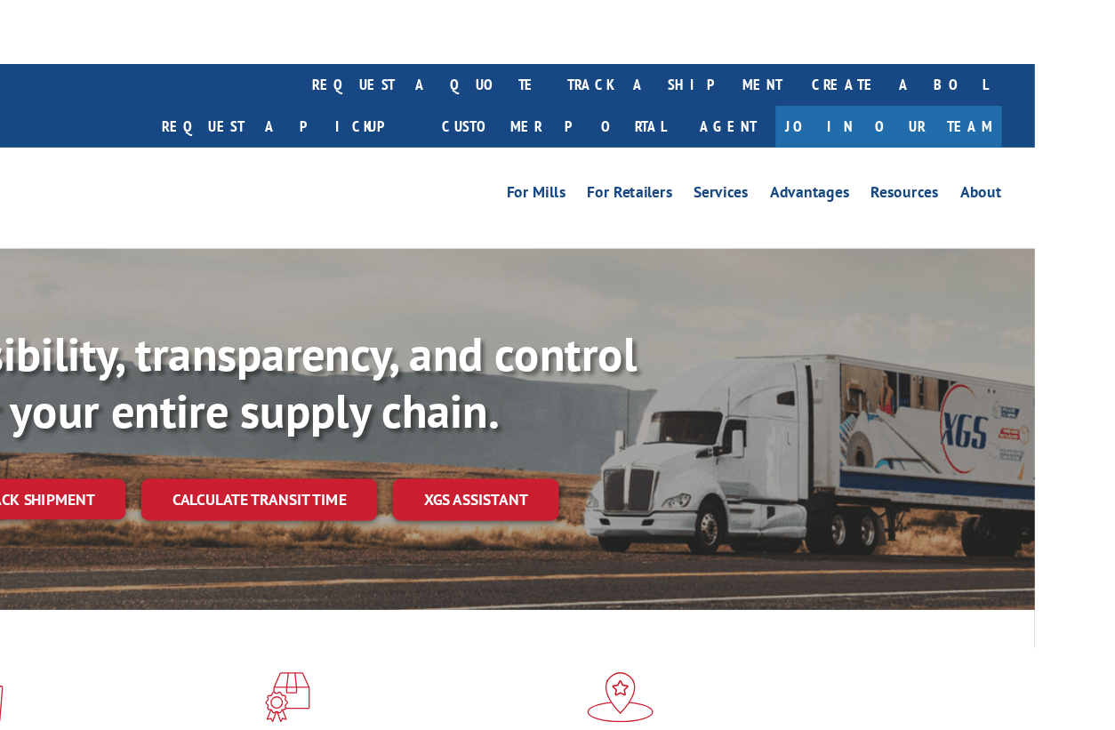
scroll to position [0, 94]
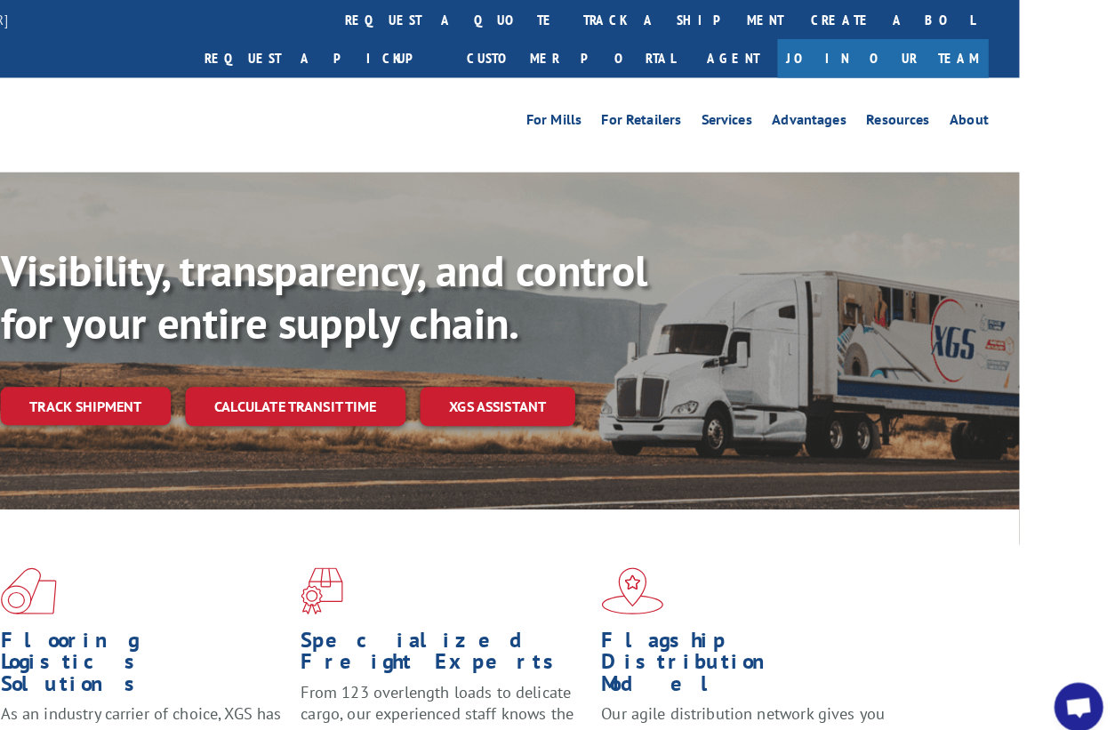
click at [696, 38] on link "Customer Portal" at bounding box center [580, 57] width 231 height 38
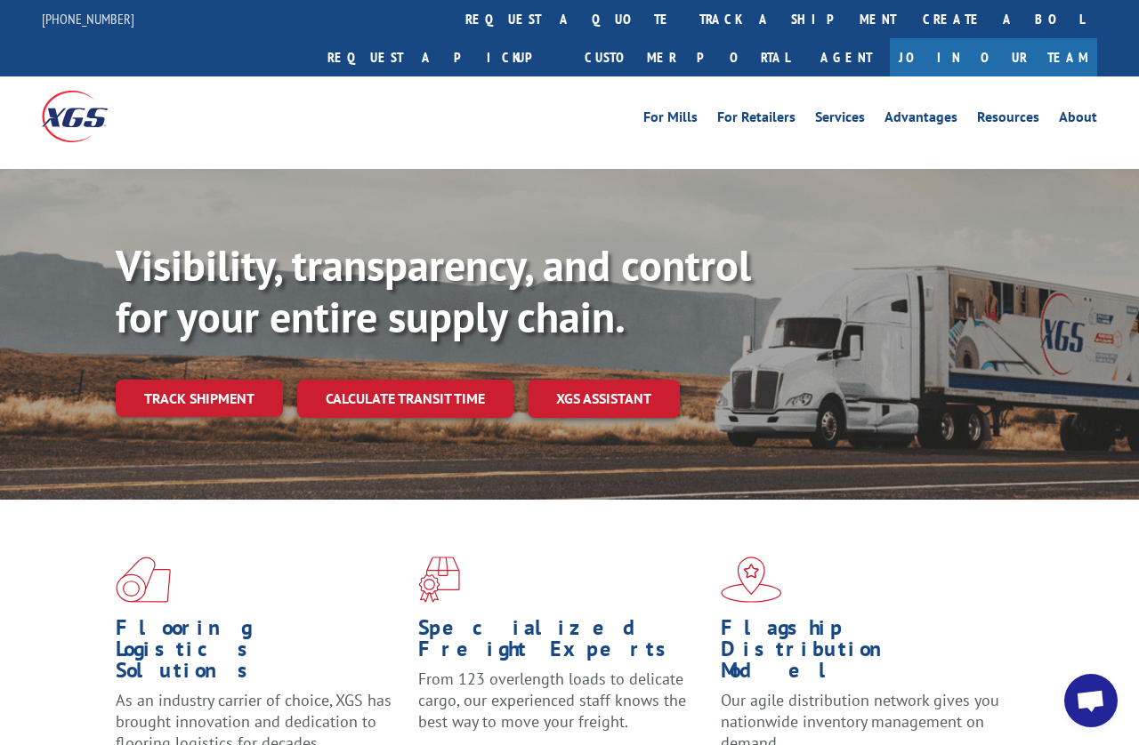
click at [686, 7] on link "track a shipment" at bounding box center [797, 19] width 223 height 38
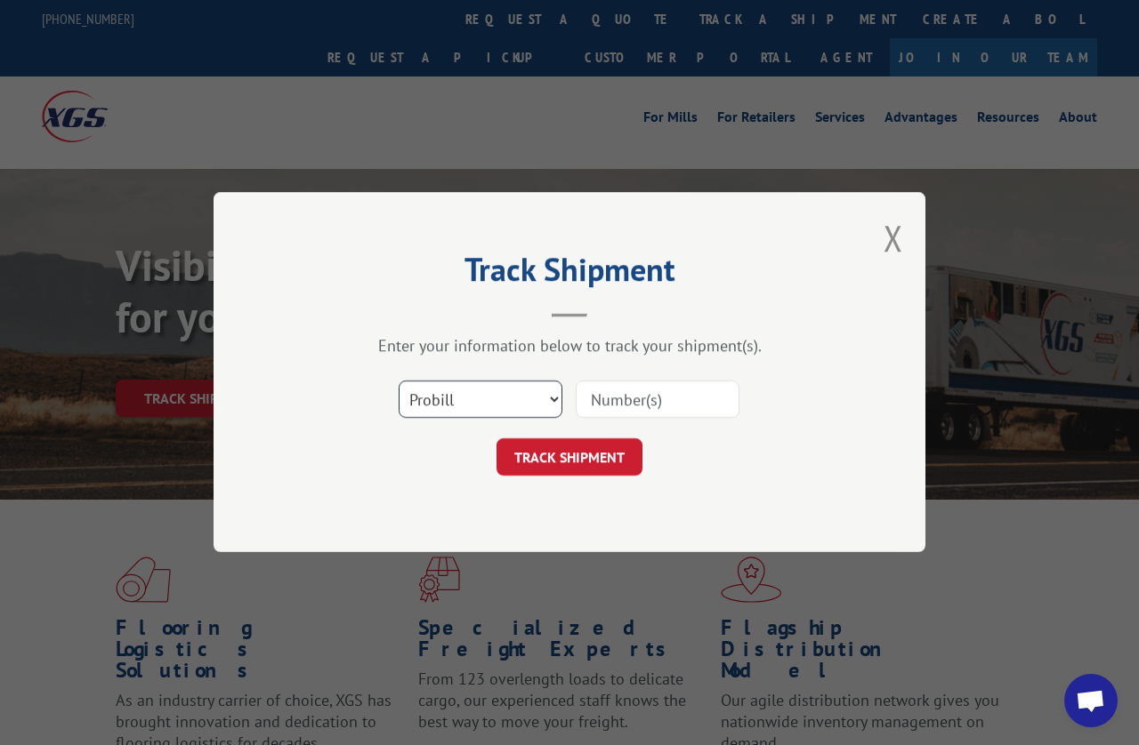
click at [551, 389] on select "Select category... Probill BOL PO" at bounding box center [480, 400] width 164 height 37
select select "po"
click at [656, 393] on input at bounding box center [657, 400] width 164 height 37
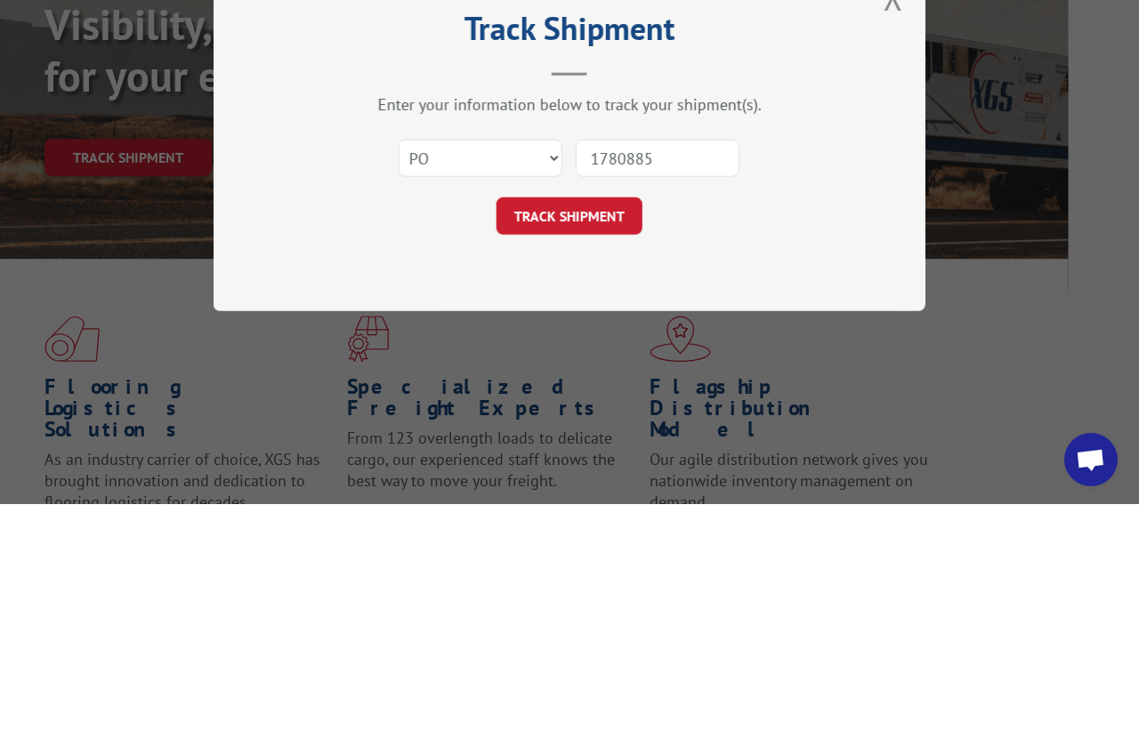
type input "17808853"
click at [589, 439] on button "TRACK SHIPMENT" at bounding box center [569, 457] width 146 height 37
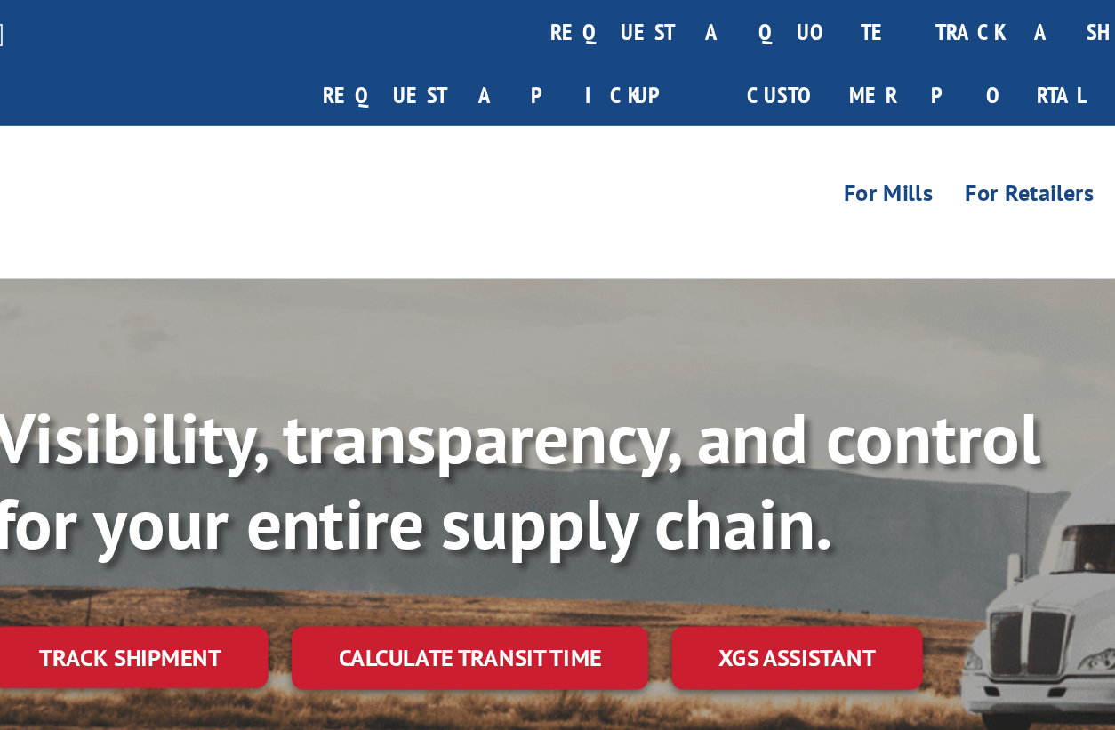
click at [604, 15] on link "track a shipment" at bounding box center [715, 19] width 223 height 38
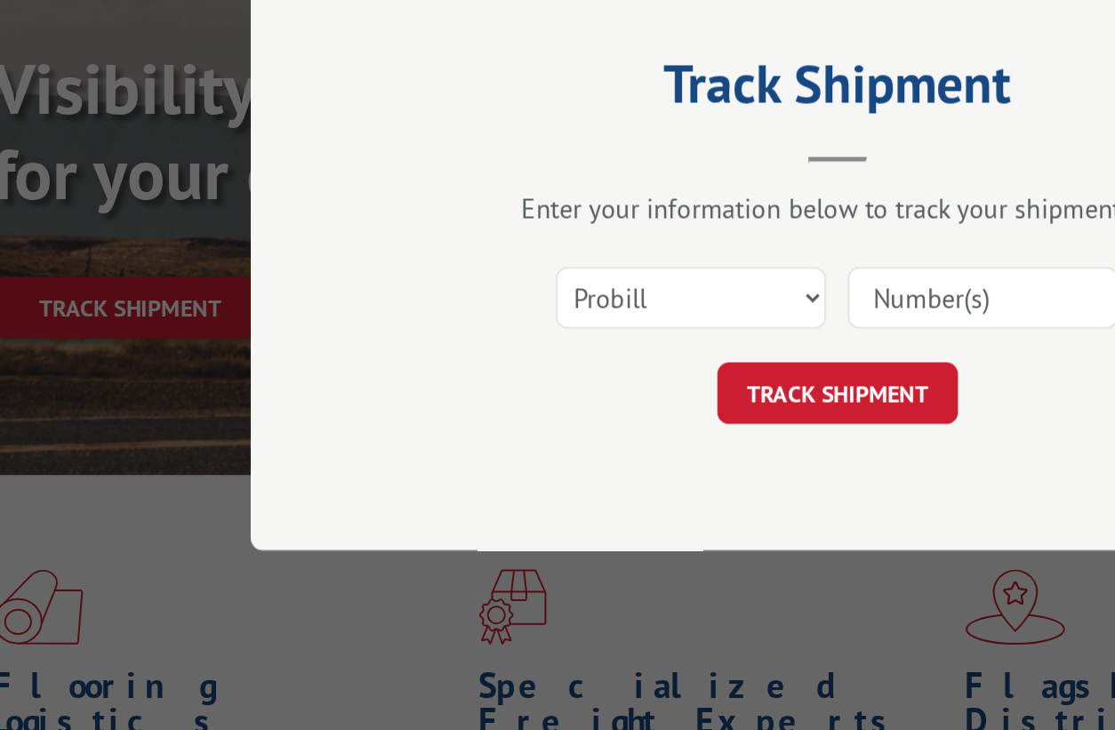
click at [564, 374] on input at bounding box center [646, 392] width 164 height 37
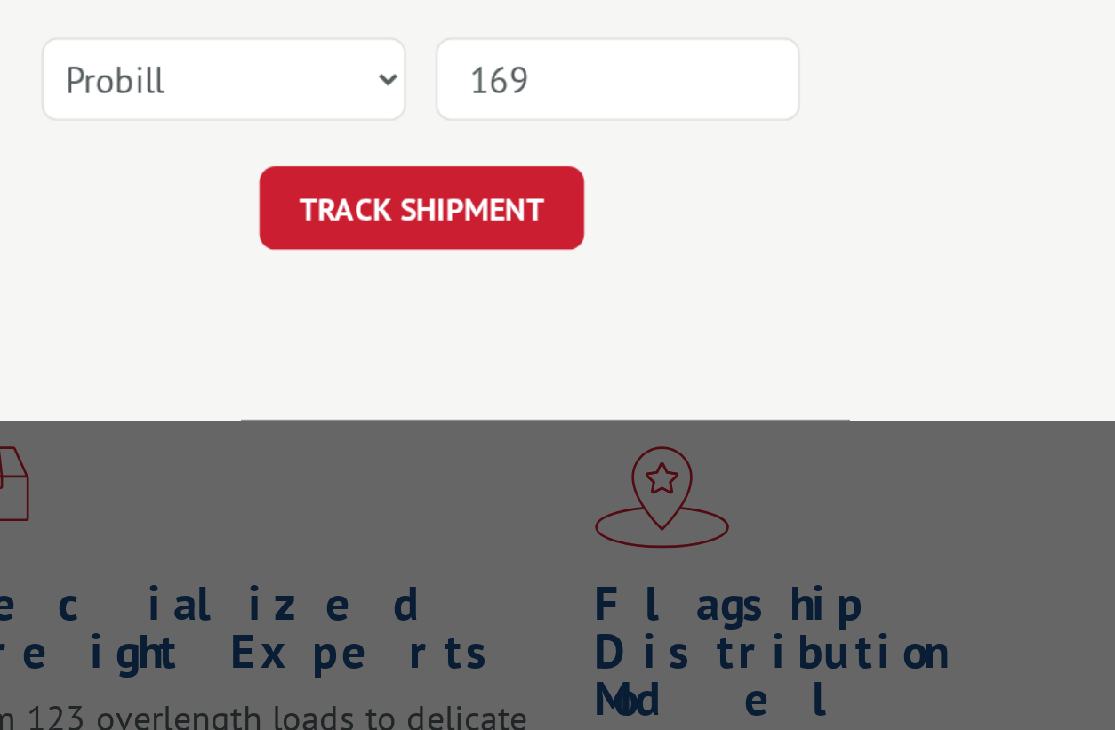
click at [564, 374] on input "169" at bounding box center [646, 392] width 164 height 37
type input "16945011"
click at [485, 431] on button "TRACK SHIPMENT" at bounding box center [558, 449] width 146 height 37
